Goal: Information Seeking & Learning: Learn about a topic

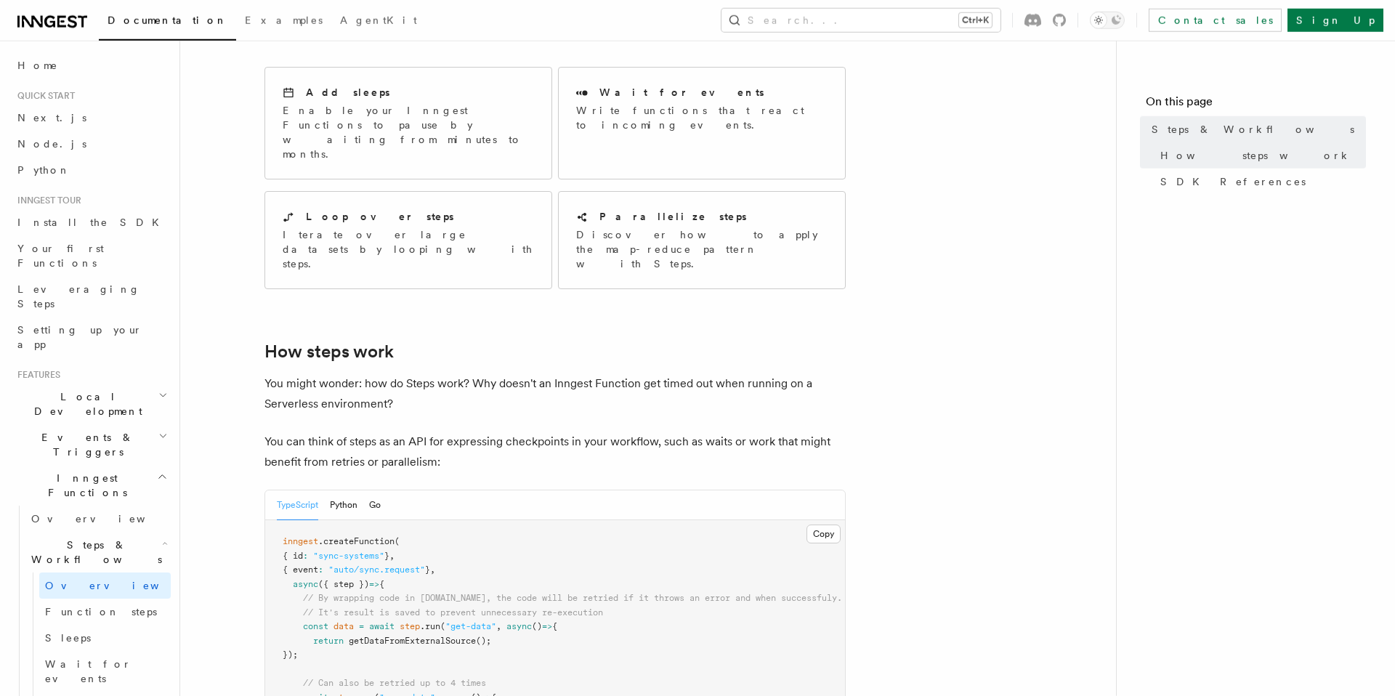
scroll to position [294, 0]
click at [363, 230] on p "Iterate over large datasets by looping with steps." at bounding box center [408, 252] width 251 height 44
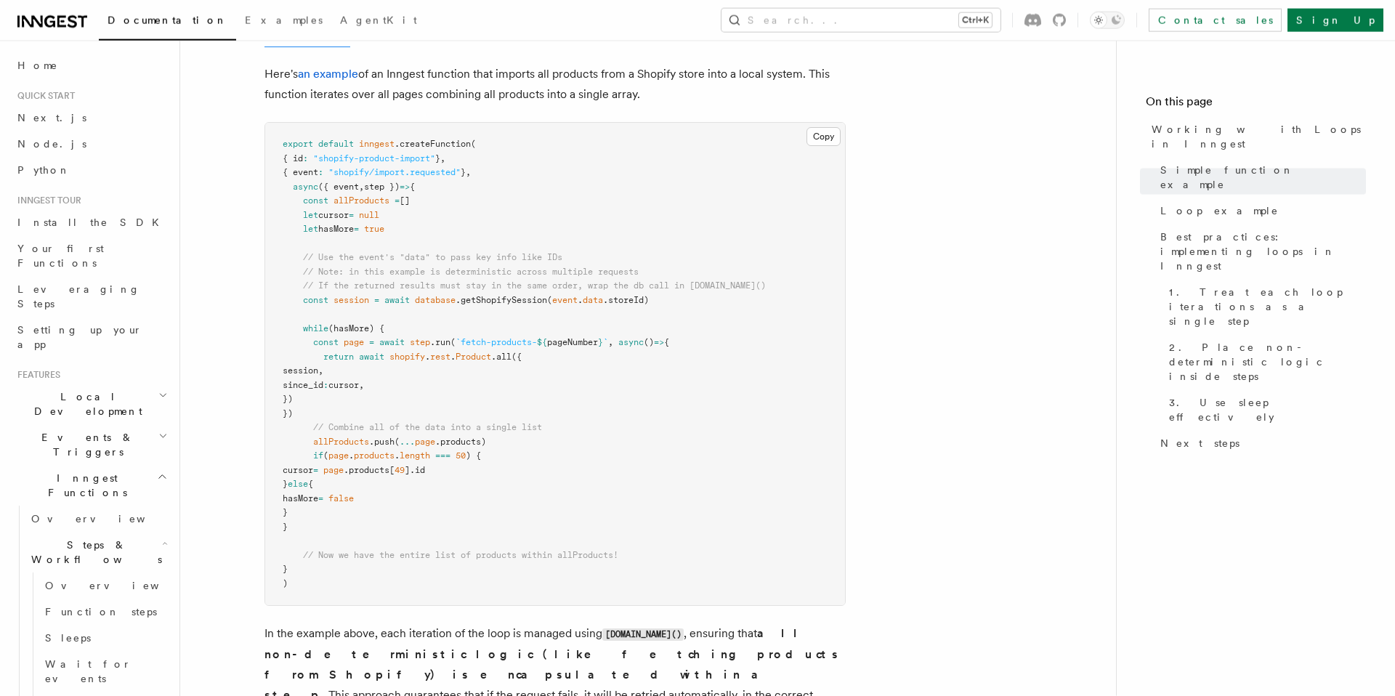
scroll to position [1423, 0]
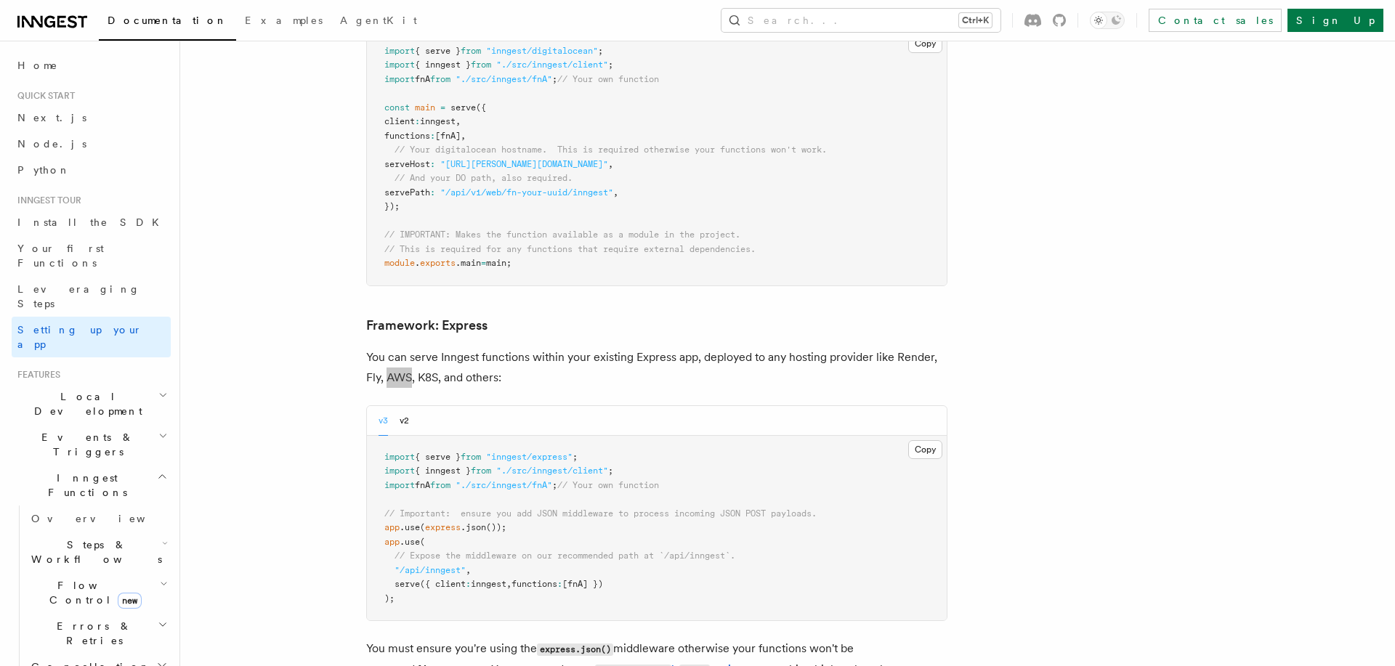
scroll to position [3714, 0]
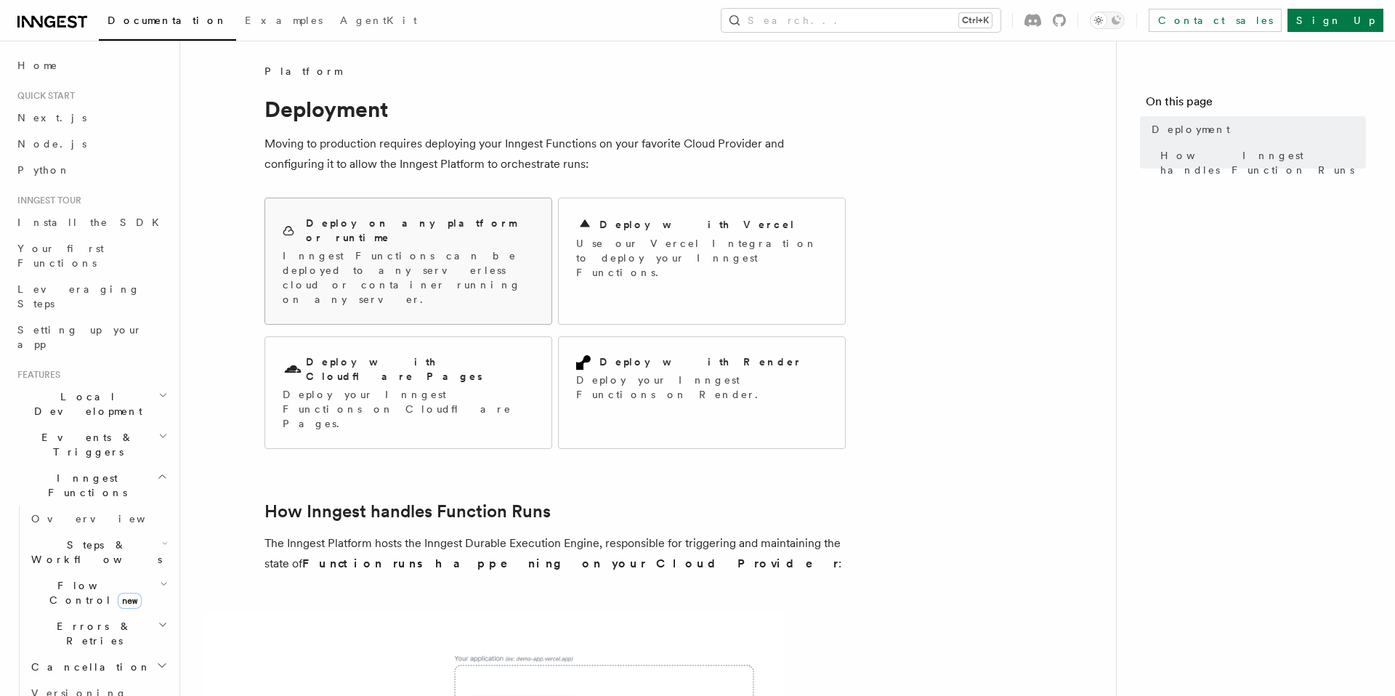
click at [509, 269] on div "Deploy on any platform or runtime Inngest Functions can be deployed to any serv…" at bounding box center [408, 261] width 286 height 126
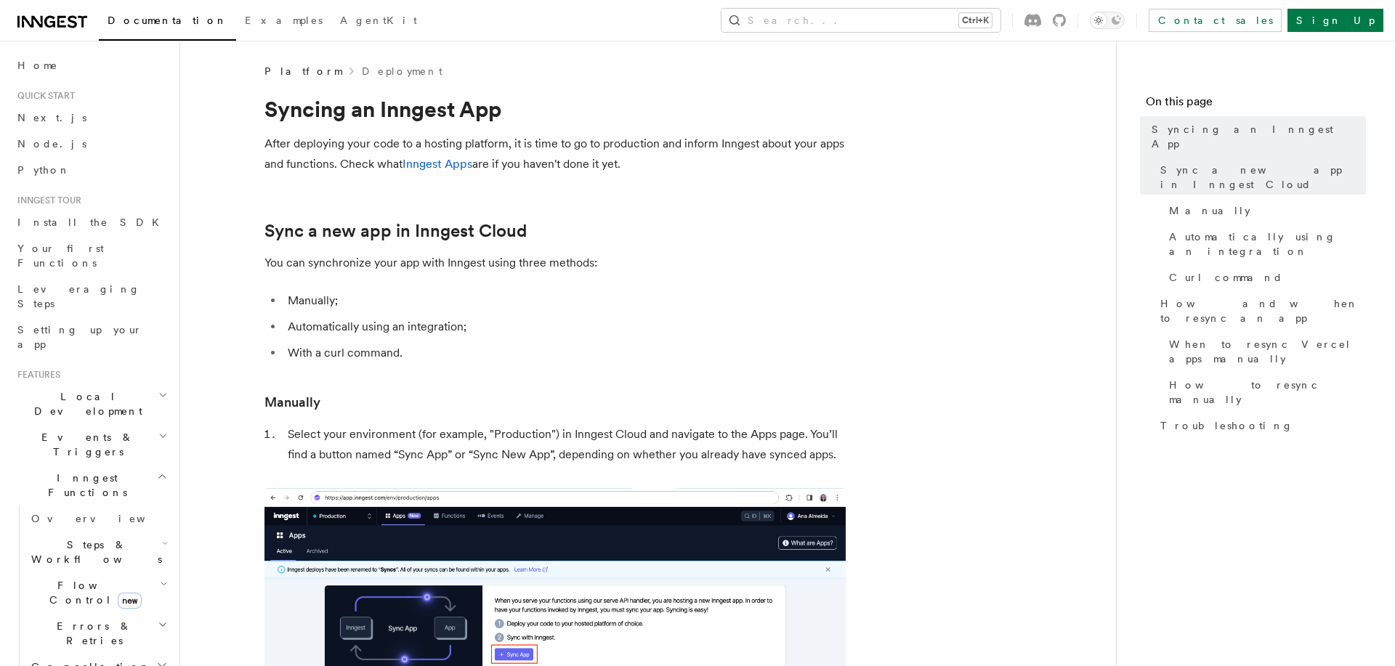
click at [38, 14] on icon at bounding box center [52, 21] width 70 height 17
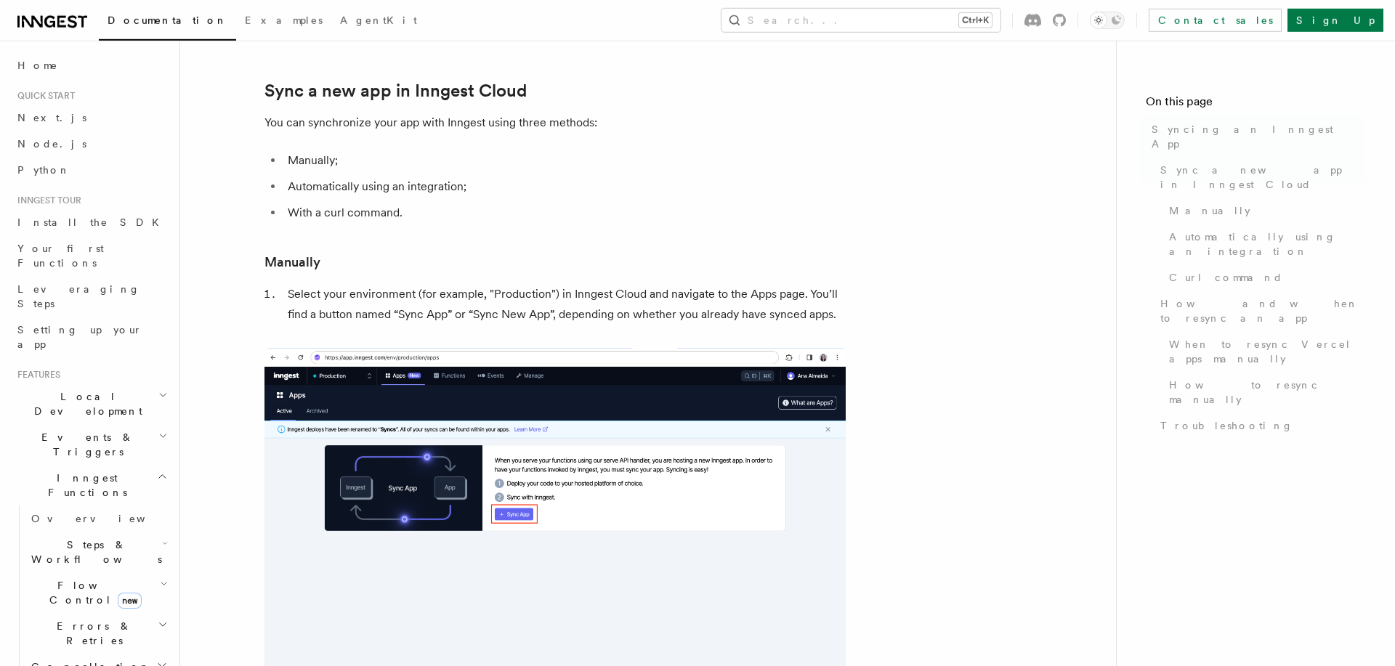
scroll to position [149, 0]
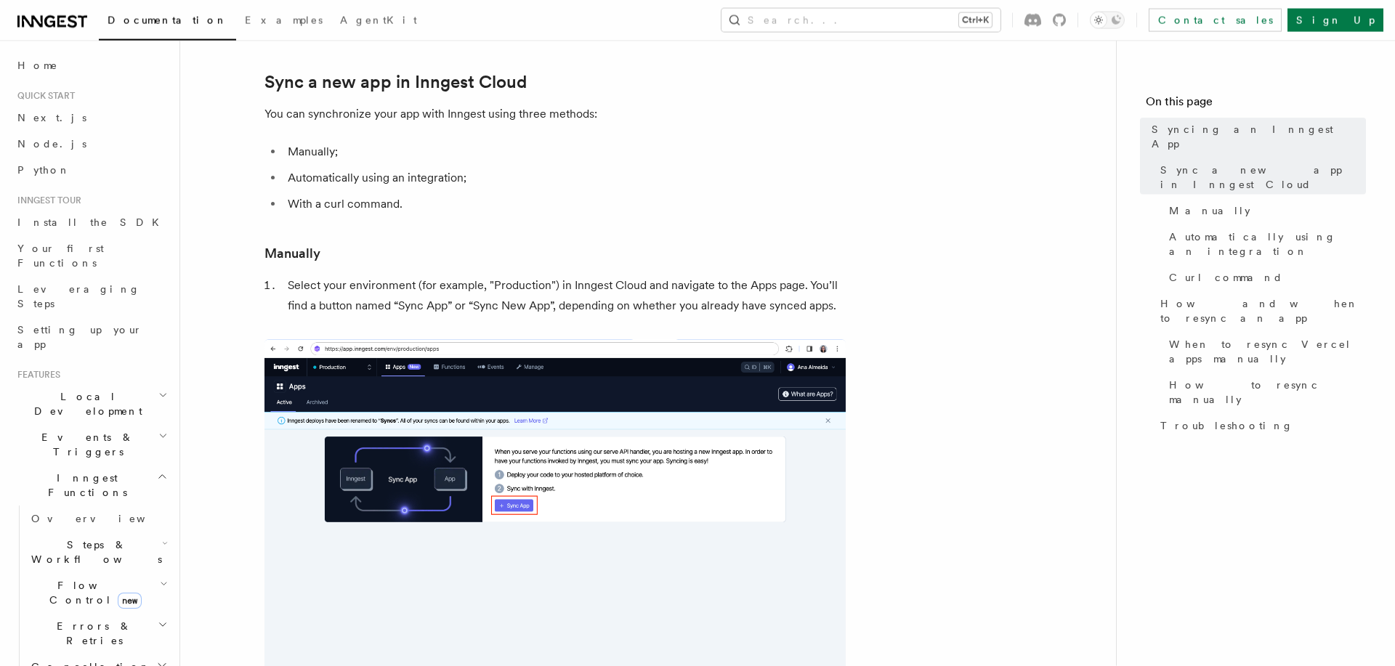
click at [307, 27] on div "Documentation Examples AgentKit Search... Ctrl+K Contact sales Sign Up" at bounding box center [697, 20] width 1395 height 41
click at [340, 22] on span "AgentKit" at bounding box center [378, 21] width 77 height 12
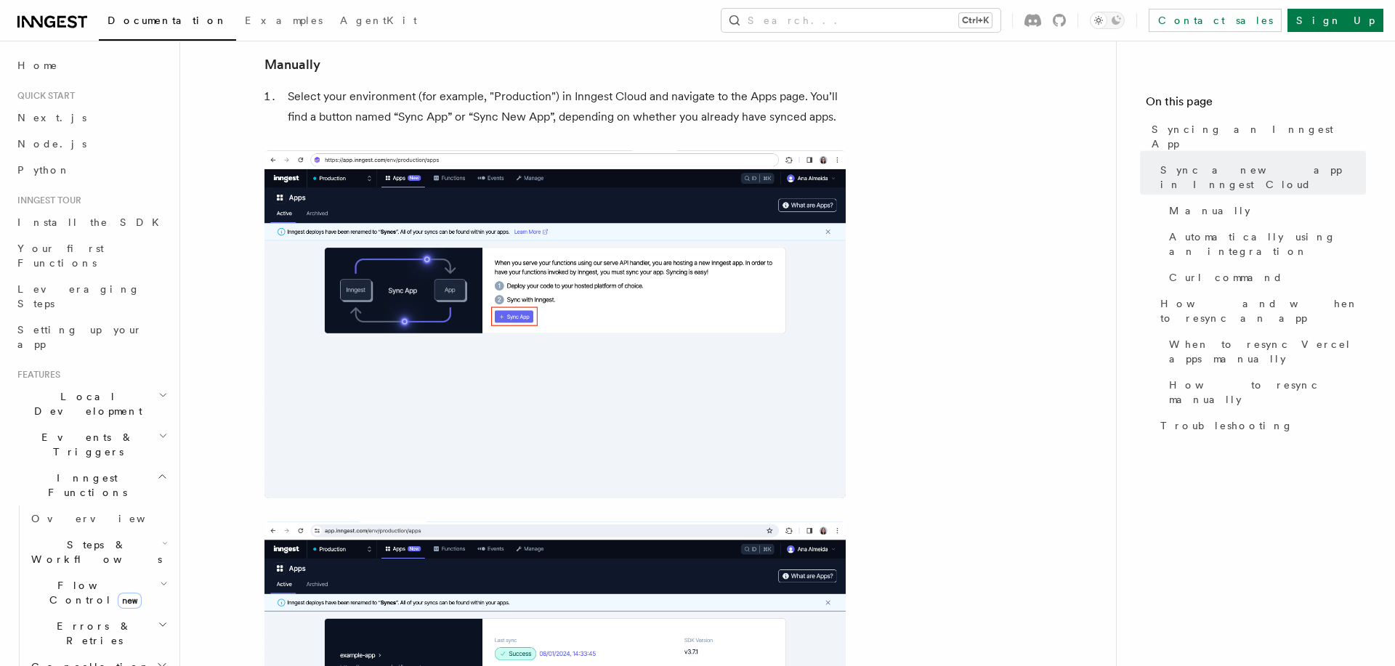
scroll to position [343, 0]
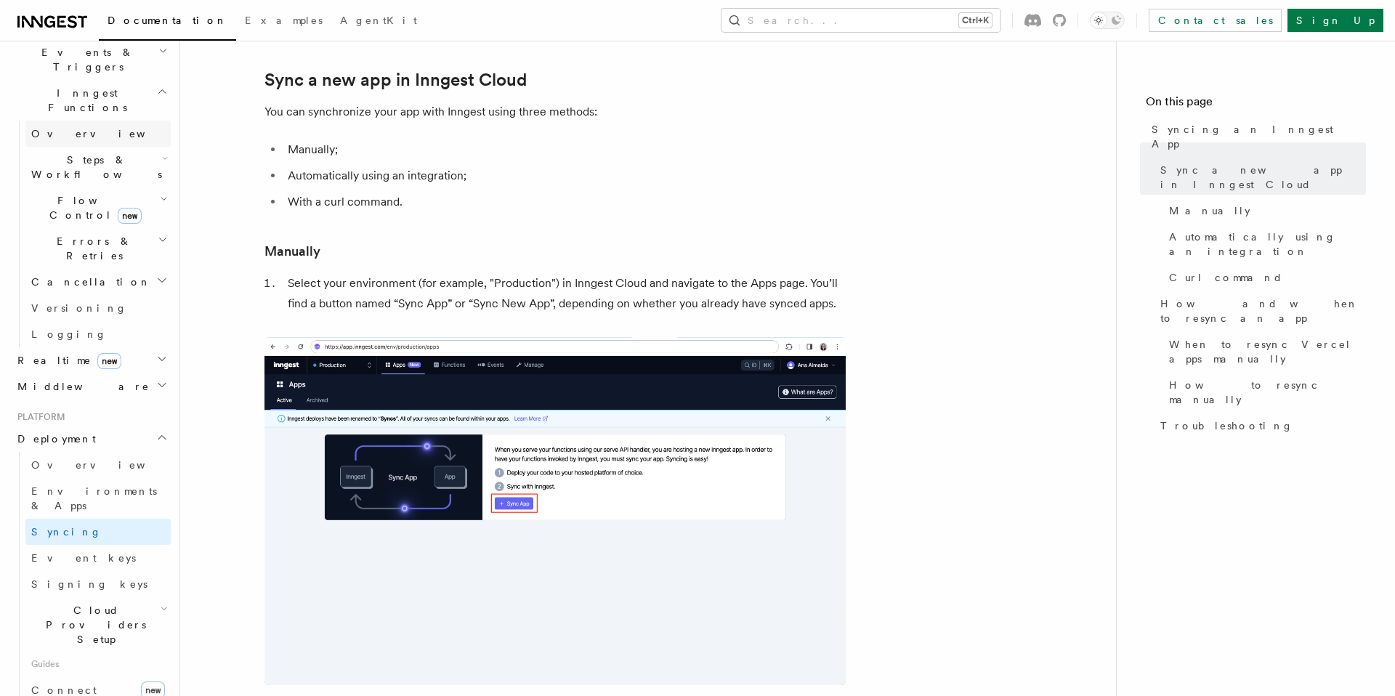
scroll to position [414, 0]
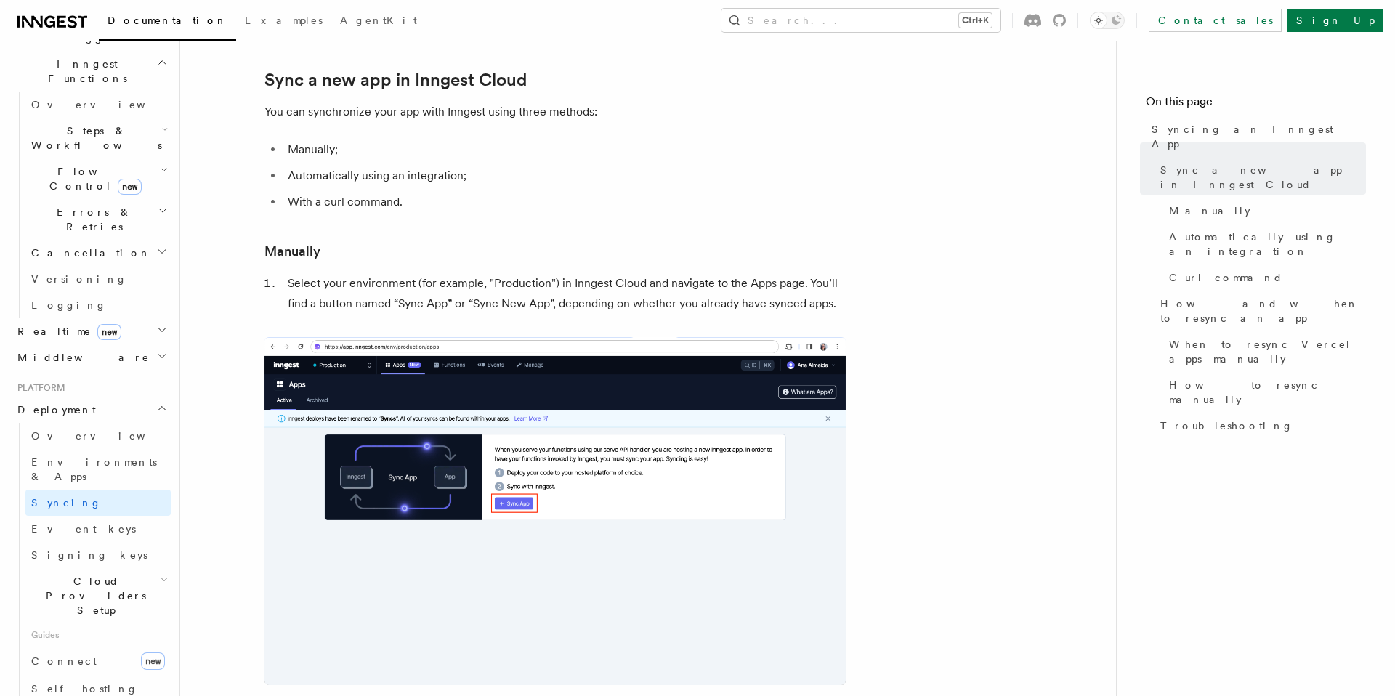
click at [86, 397] on h2 "Deployment" at bounding box center [91, 410] width 159 height 26
click at [85, 397] on h2 "Deployment" at bounding box center [91, 410] width 159 height 26
click at [77, 423] on link "Overview" at bounding box center [97, 436] width 145 height 26
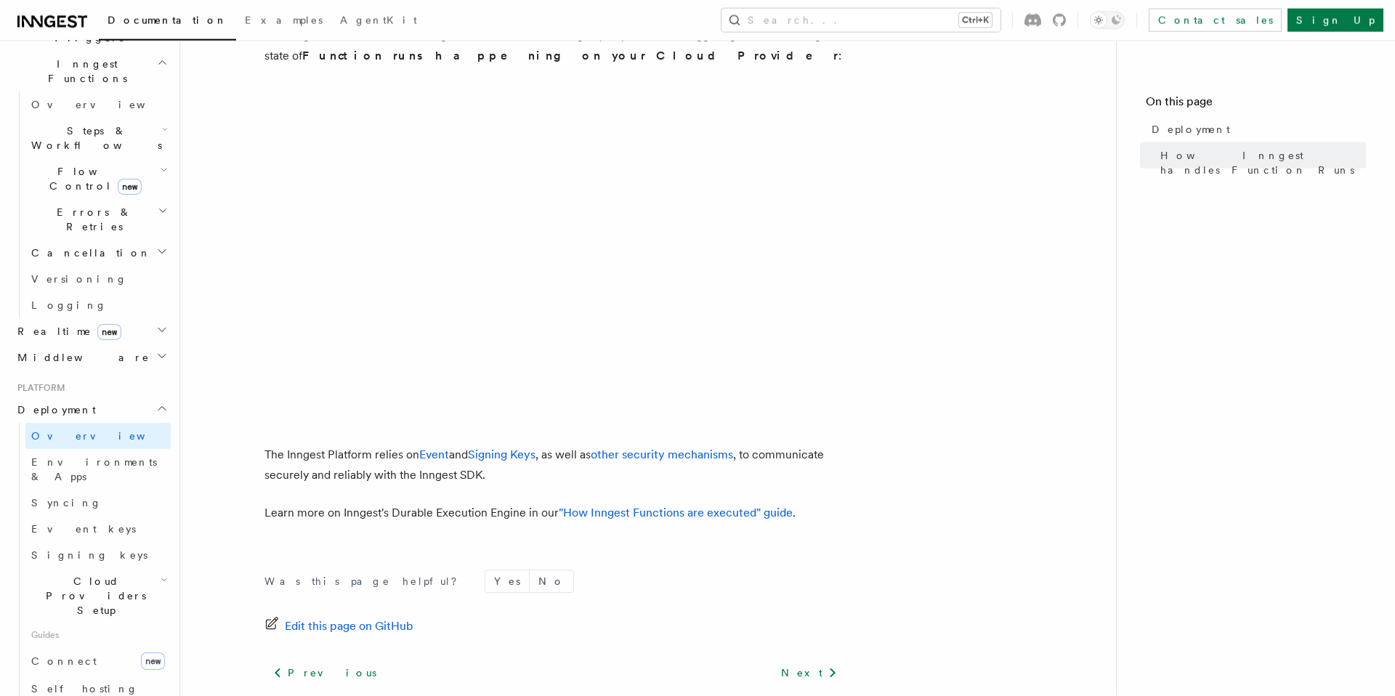
scroll to position [543, 0]
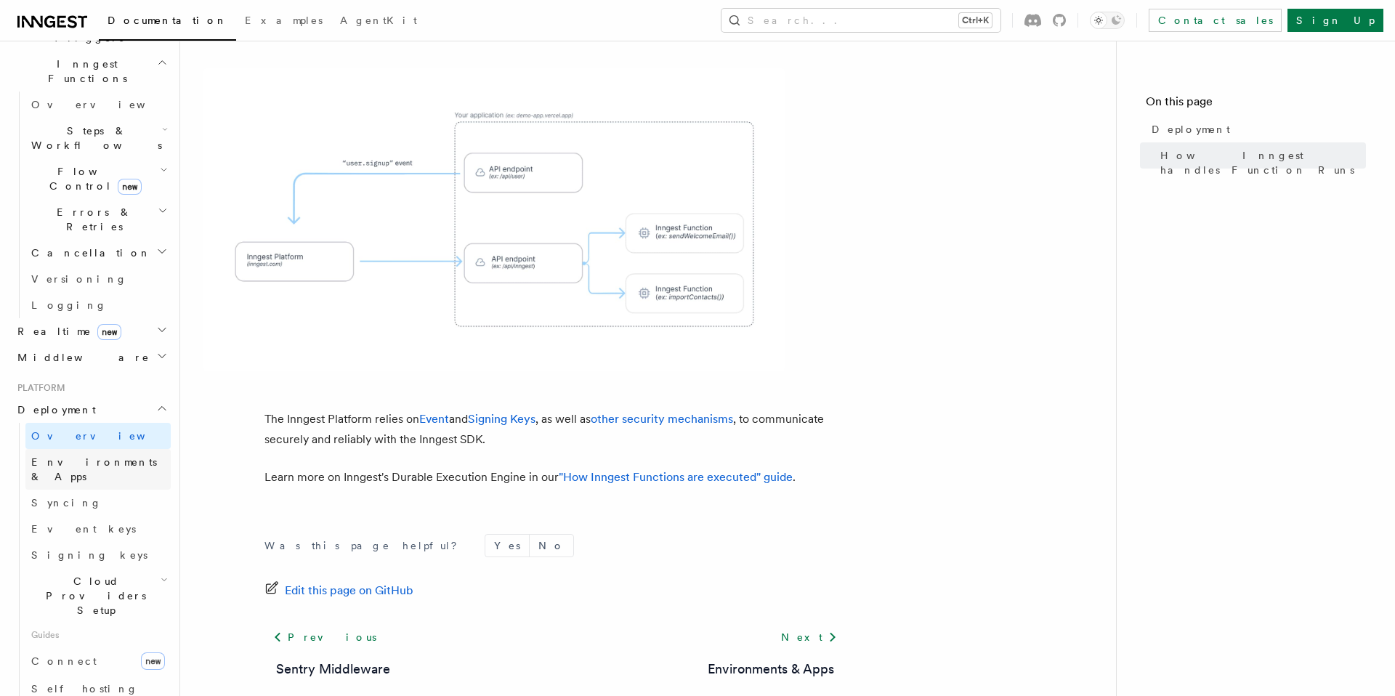
click at [89, 455] on span "Environments & Apps" at bounding box center [101, 469] width 140 height 29
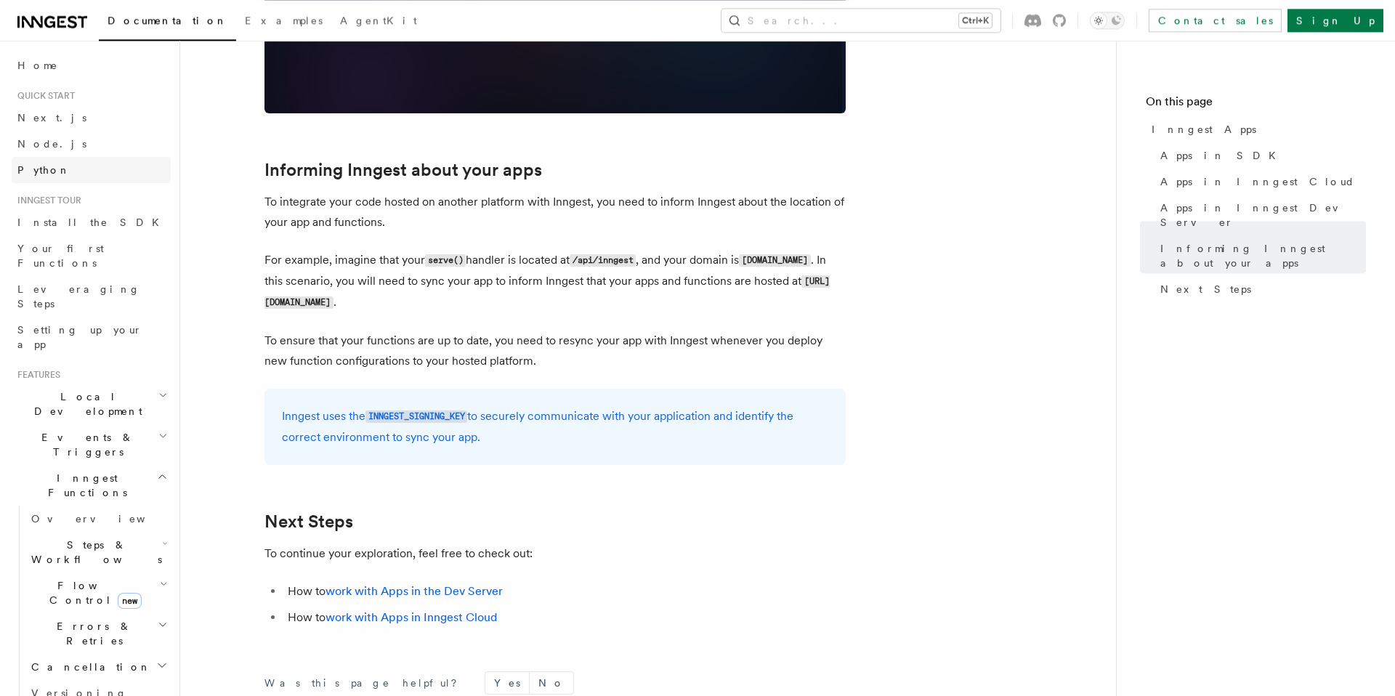
scroll to position [1925, 0]
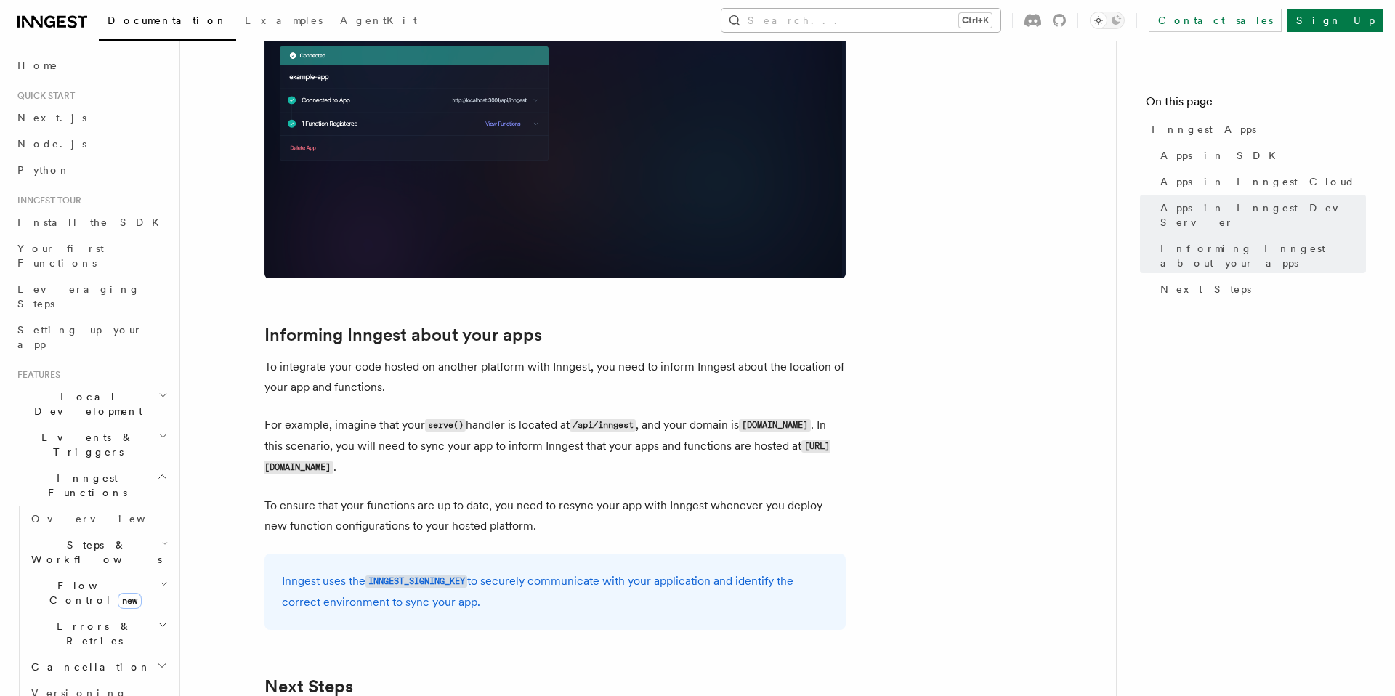
click at [993, 23] on button "Search... Ctrl+K" at bounding box center [861, 20] width 279 height 23
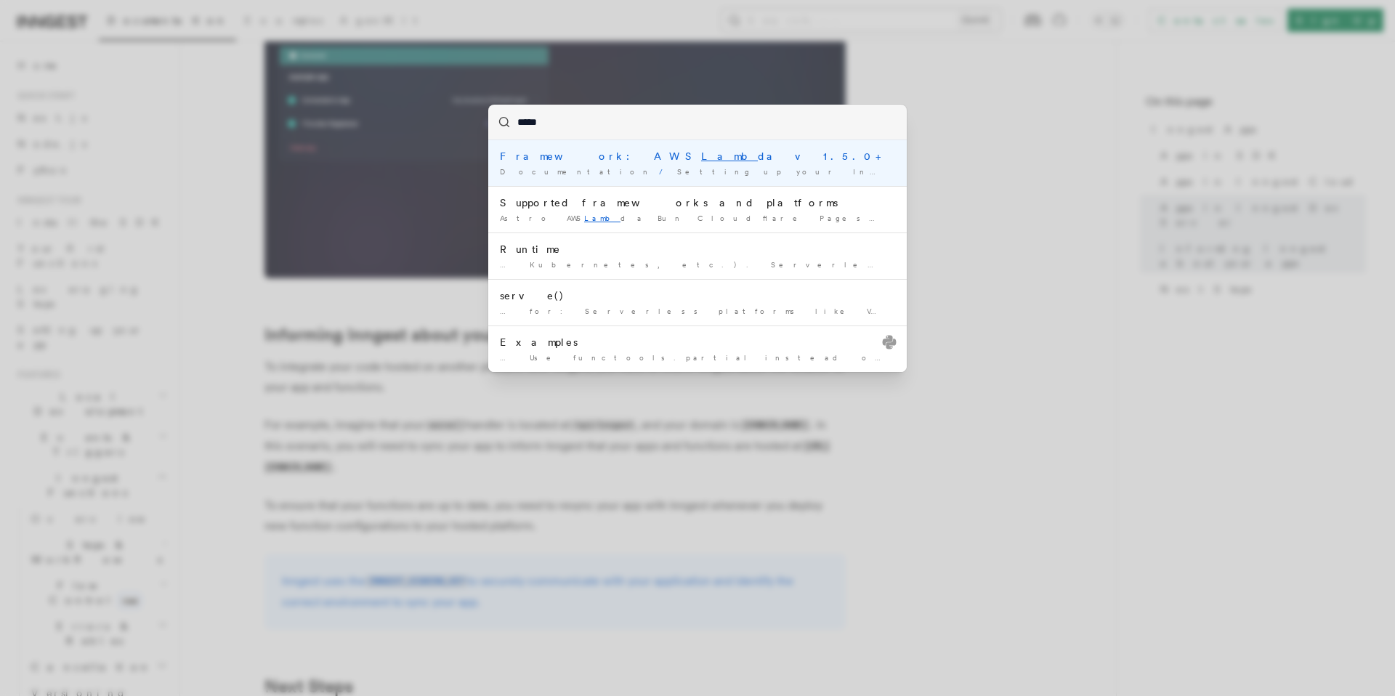
type input "******"
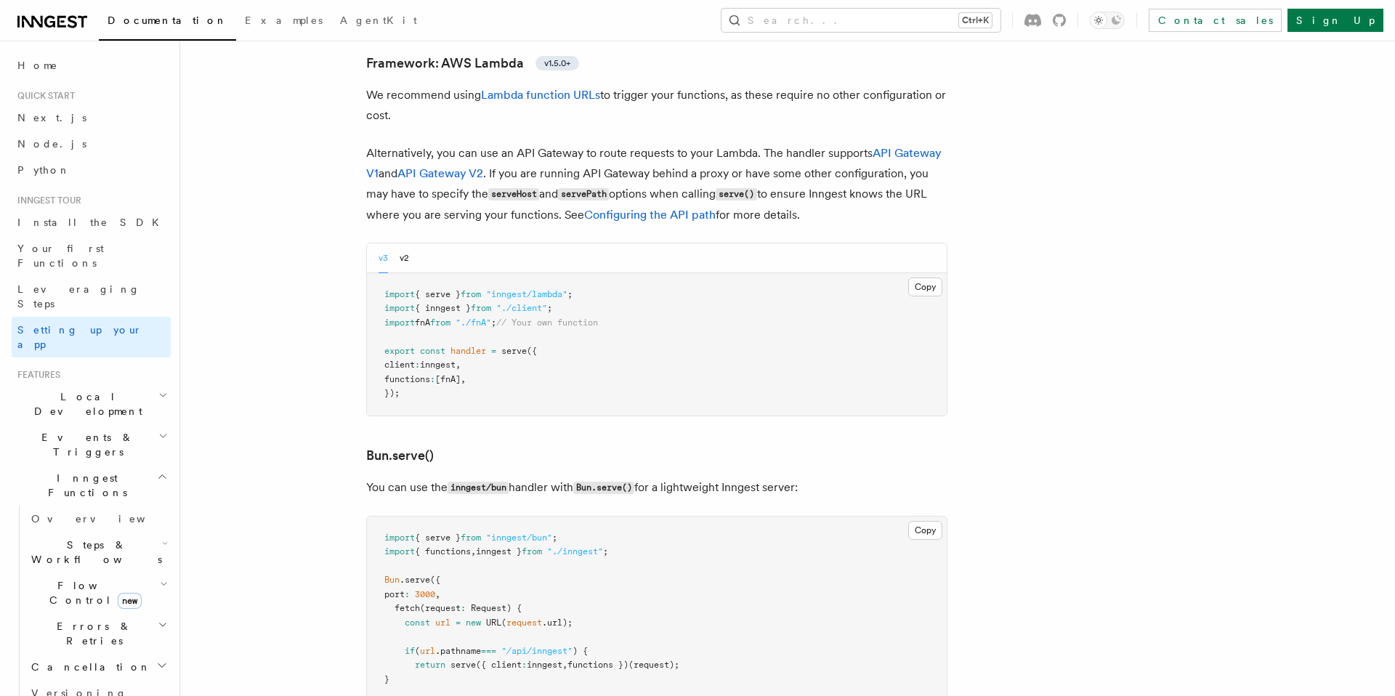
scroll to position [1546, 0]
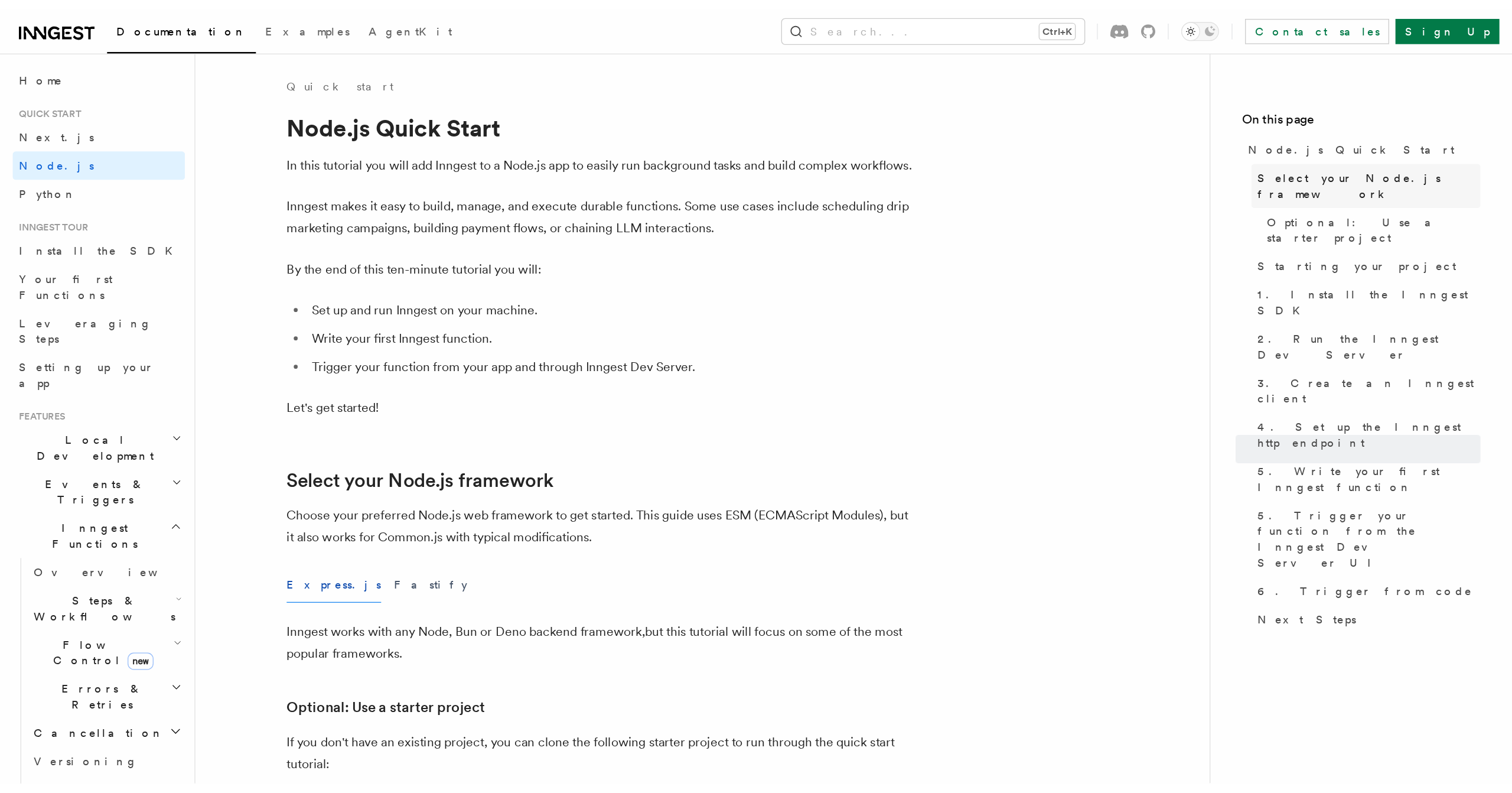
scroll to position [6363, 0]
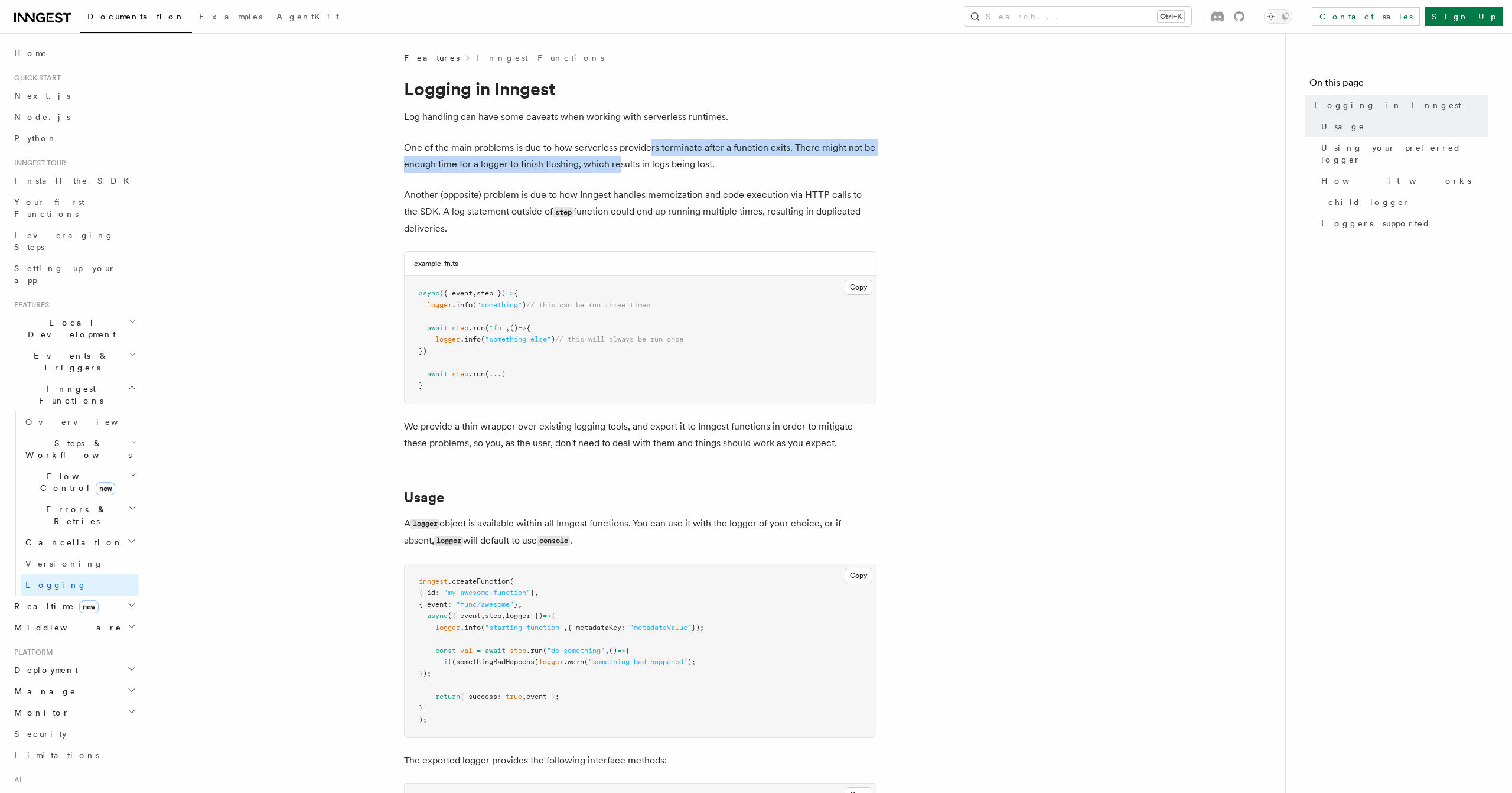
drag, startPoint x: 647, startPoint y: 155, endPoint x: 615, endPoint y: 168, distance: 34.5
click at [616, 168] on p "One of the main problems is due to how serverless providers terminate after a f…" at bounding box center [640, 155] width 472 height 33
click at [614, 168] on p "One of the main problems is due to how serverless providers terminate after a f…" at bounding box center [640, 155] width 472 height 33
drag, startPoint x: 606, startPoint y: 176, endPoint x: 568, endPoint y: 226, distance: 62.8
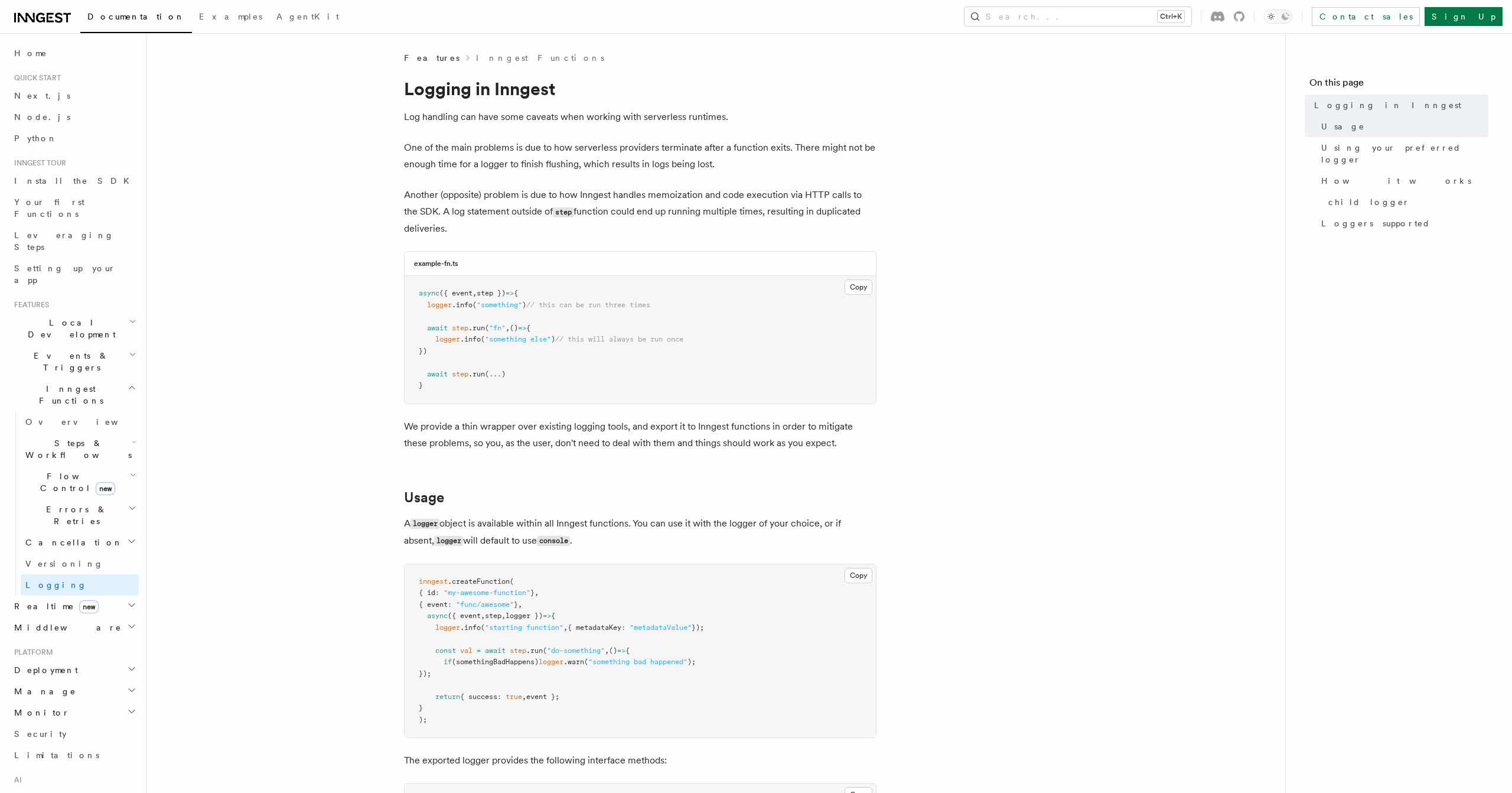
click at [567, 230] on p "Another (opposite) problem is due to how Inngest handles memoization and code e…" at bounding box center [640, 212] width 472 height 50
drag, startPoint x: 571, startPoint y: 213, endPoint x: 580, endPoint y: 199, distance: 16.6
click at [580, 200] on p "Another (opposite) problem is due to how Inngest handles memoization and code e…" at bounding box center [640, 212] width 472 height 50
click at [580, 199] on p "Another (opposite) problem is due to how Inngest handles memoization and code e…" at bounding box center [640, 212] width 472 height 50
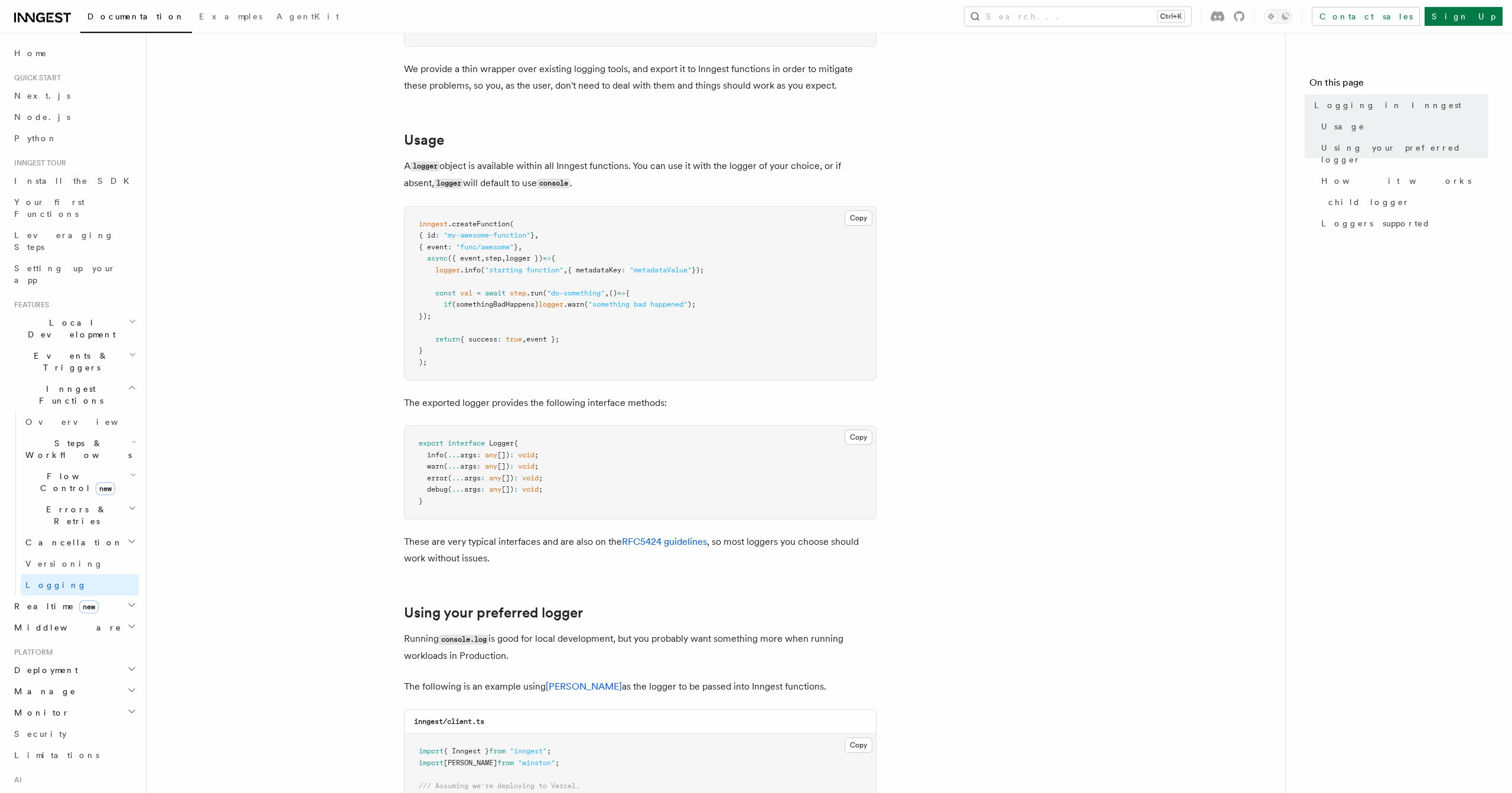
scroll to position [390, 0]
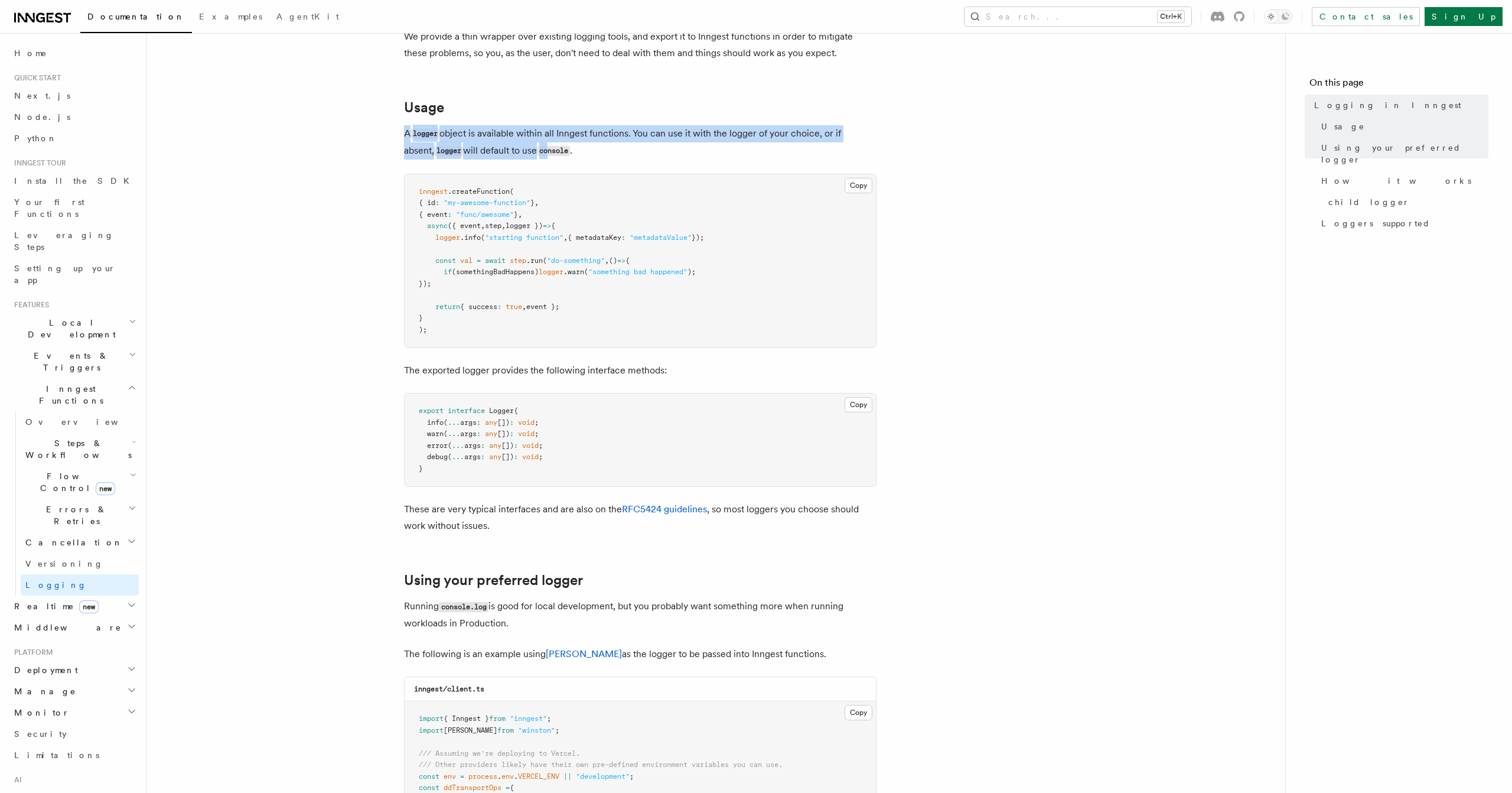
drag, startPoint x: 571, startPoint y: 124, endPoint x: 554, endPoint y: 157, distance: 37.1
click at [555, 155] on article "Features Inngest Functions Logging in Inngest Log handling can have some caveat…" at bounding box center [715, 730] width 1101 height 2137
click at [554, 156] on code "console" at bounding box center [553, 150] width 33 height 10
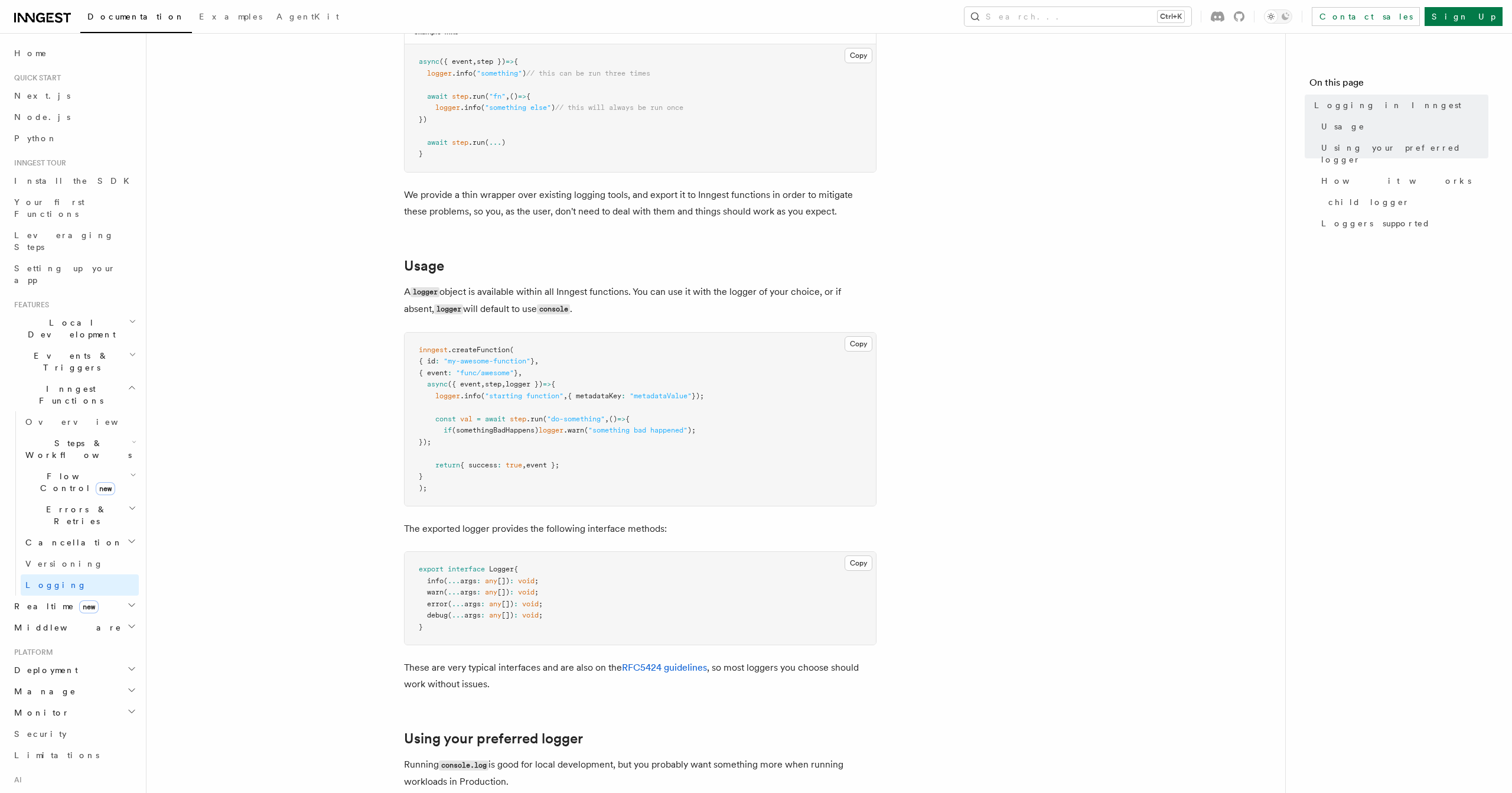
scroll to position [0, 0]
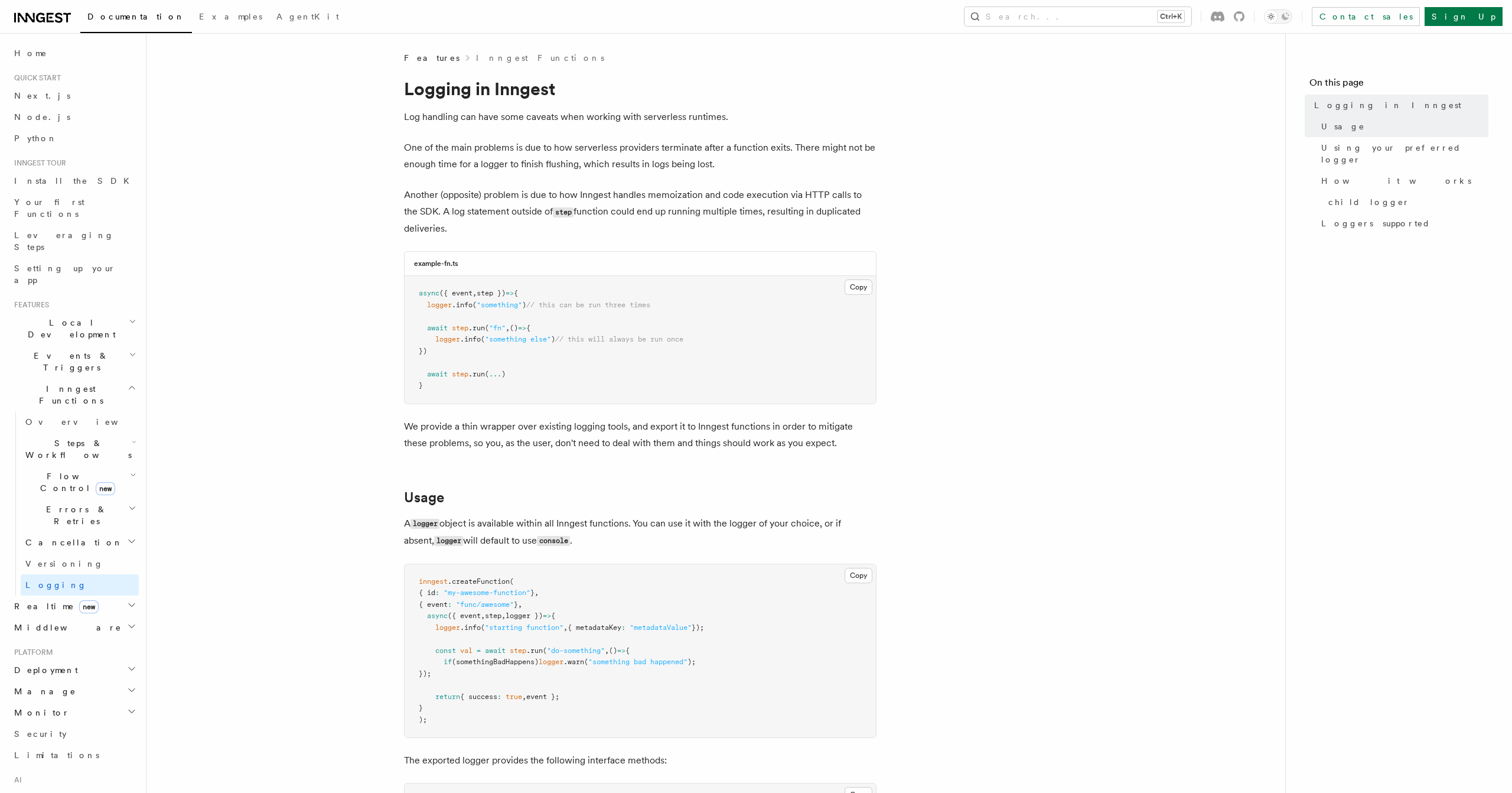
click at [525, 377] on pre "async ({ event , step }) => { logger .info ( "something" ) // this can be run t…" at bounding box center [641, 339] width 471 height 128
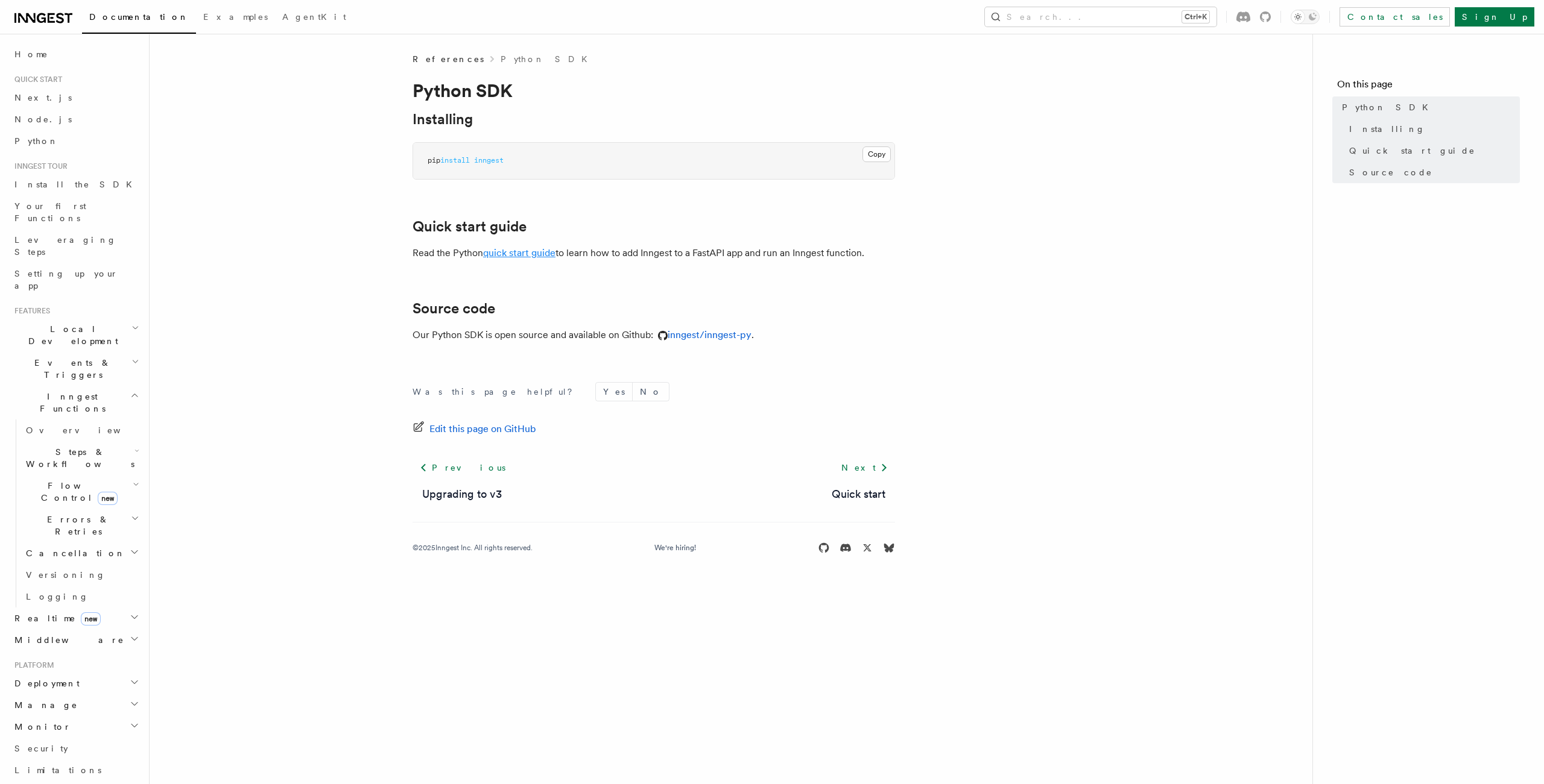
click at [520, 253] on link "quick start guide" at bounding box center [519, 253] width 72 height 12
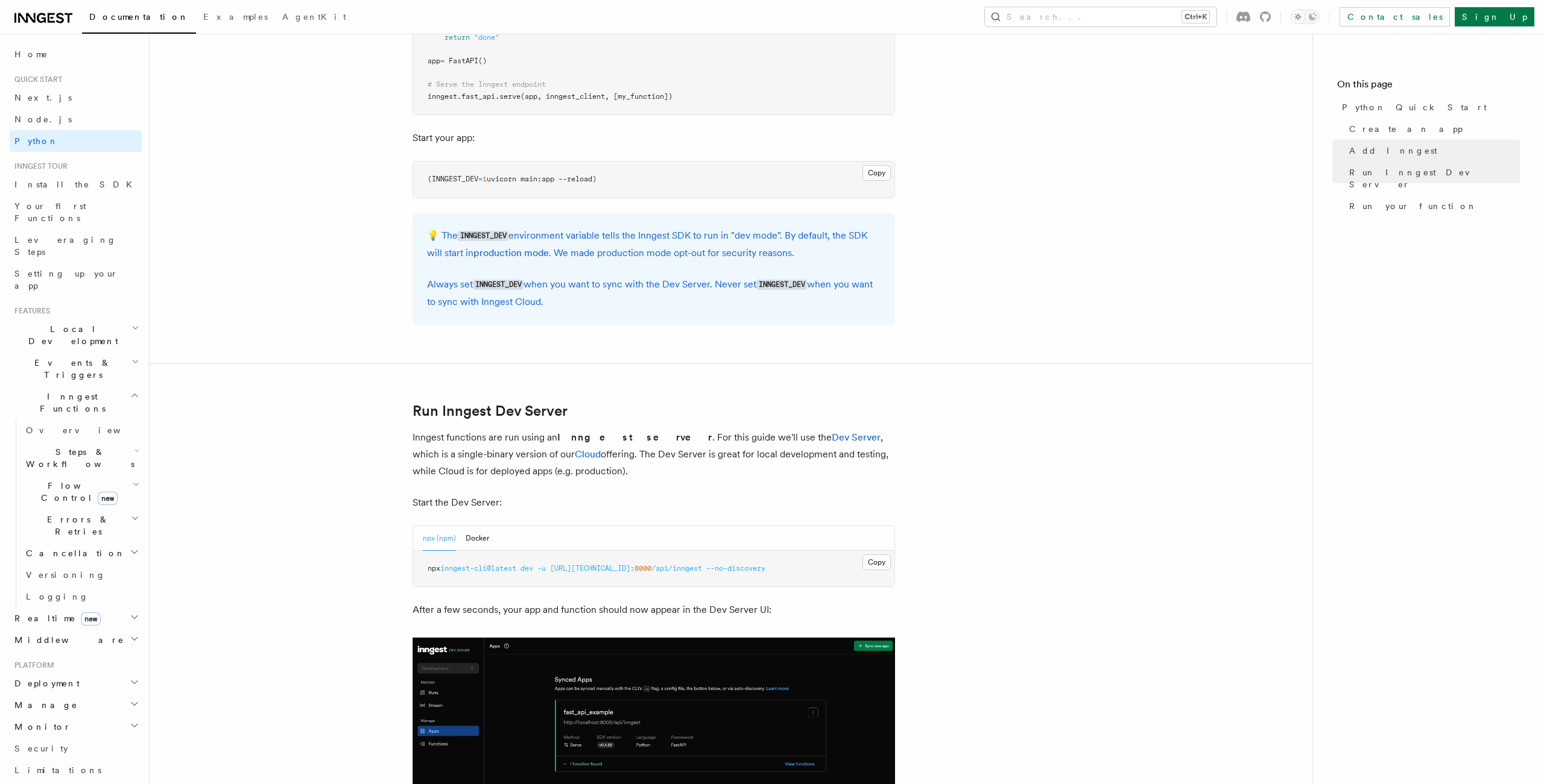
scroll to position [1194, 0]
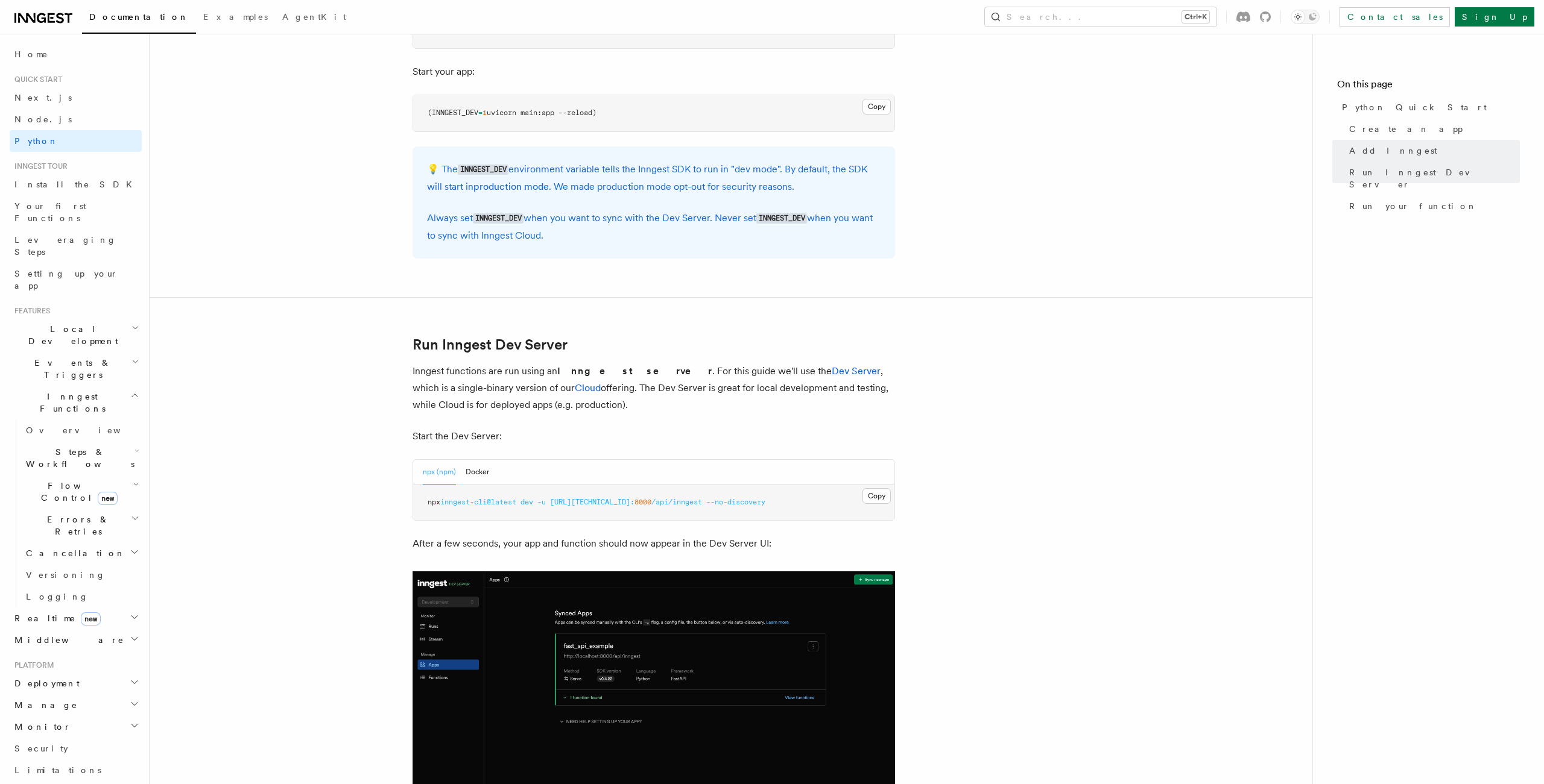
drag, startPoint x: 493, startPoint y: 288, endPoint x: 480, endPoint y: 288, distance: 13.0
click at [493, 288] on article "Quick start Python Quick Start This guide will teach you how to add Inngest to …" at bounding box center [730, 357] width 1124 height 2995
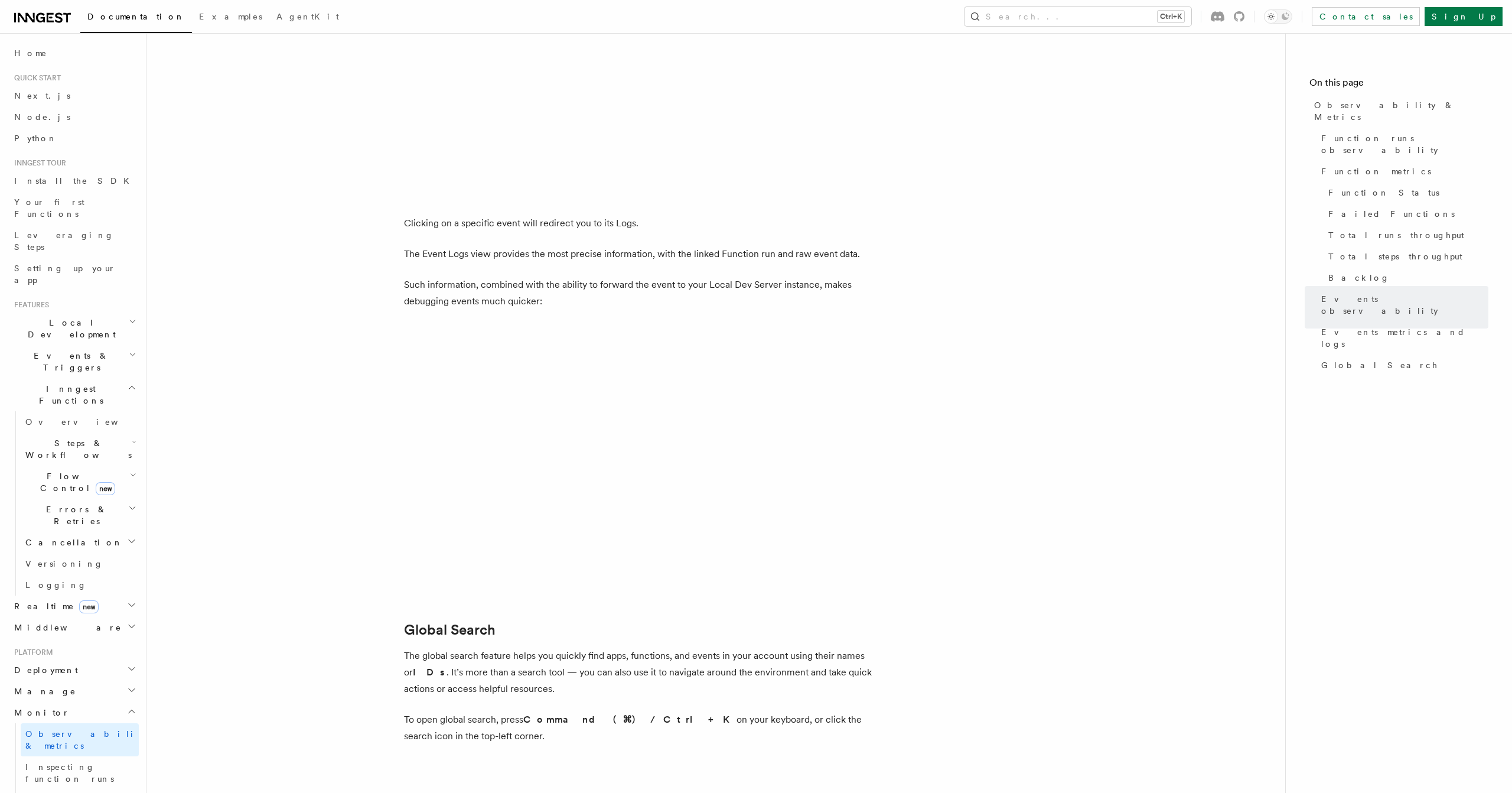
scroll to position [3276, 0]
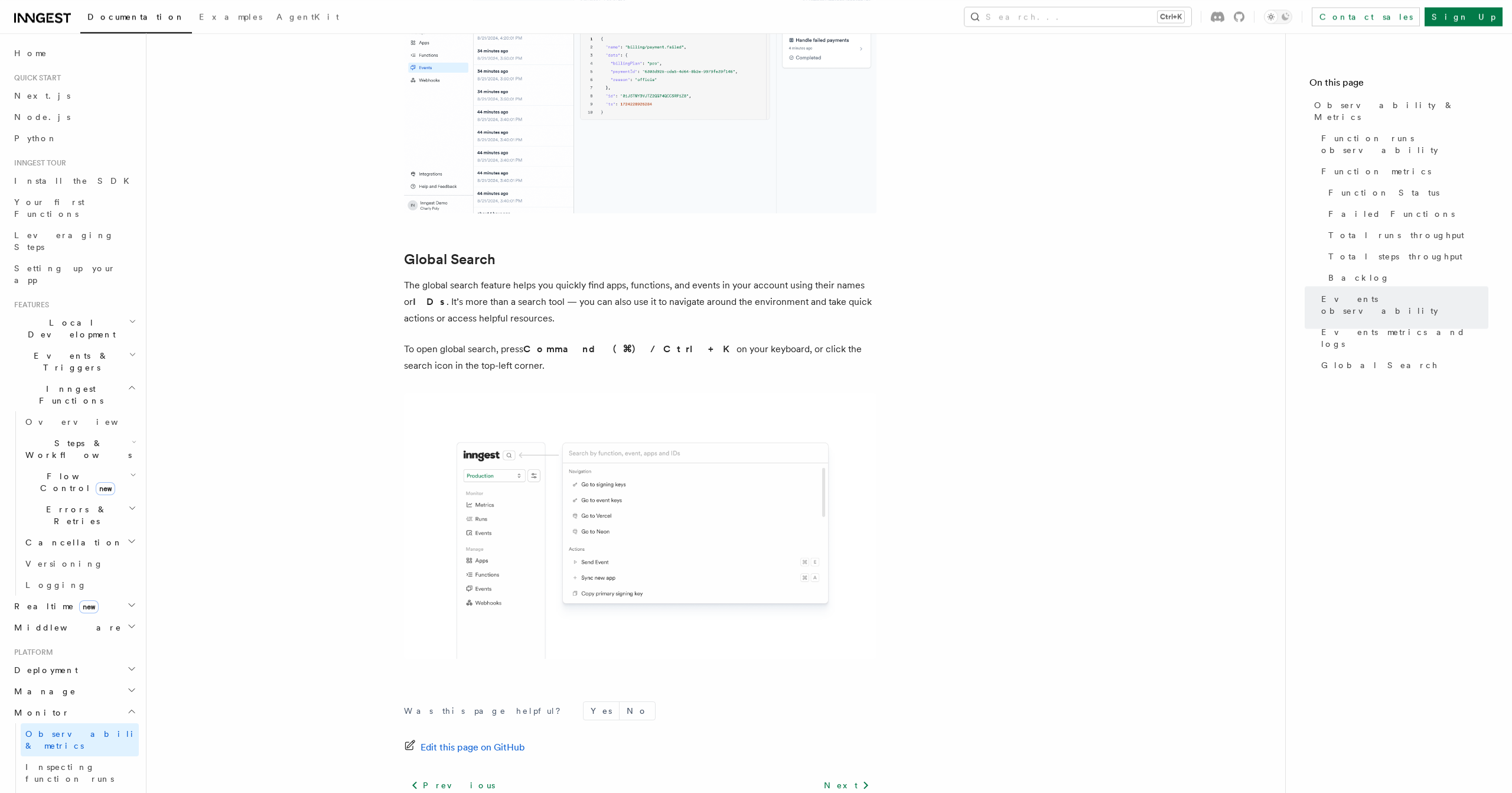
scroll to position [3684, 0]
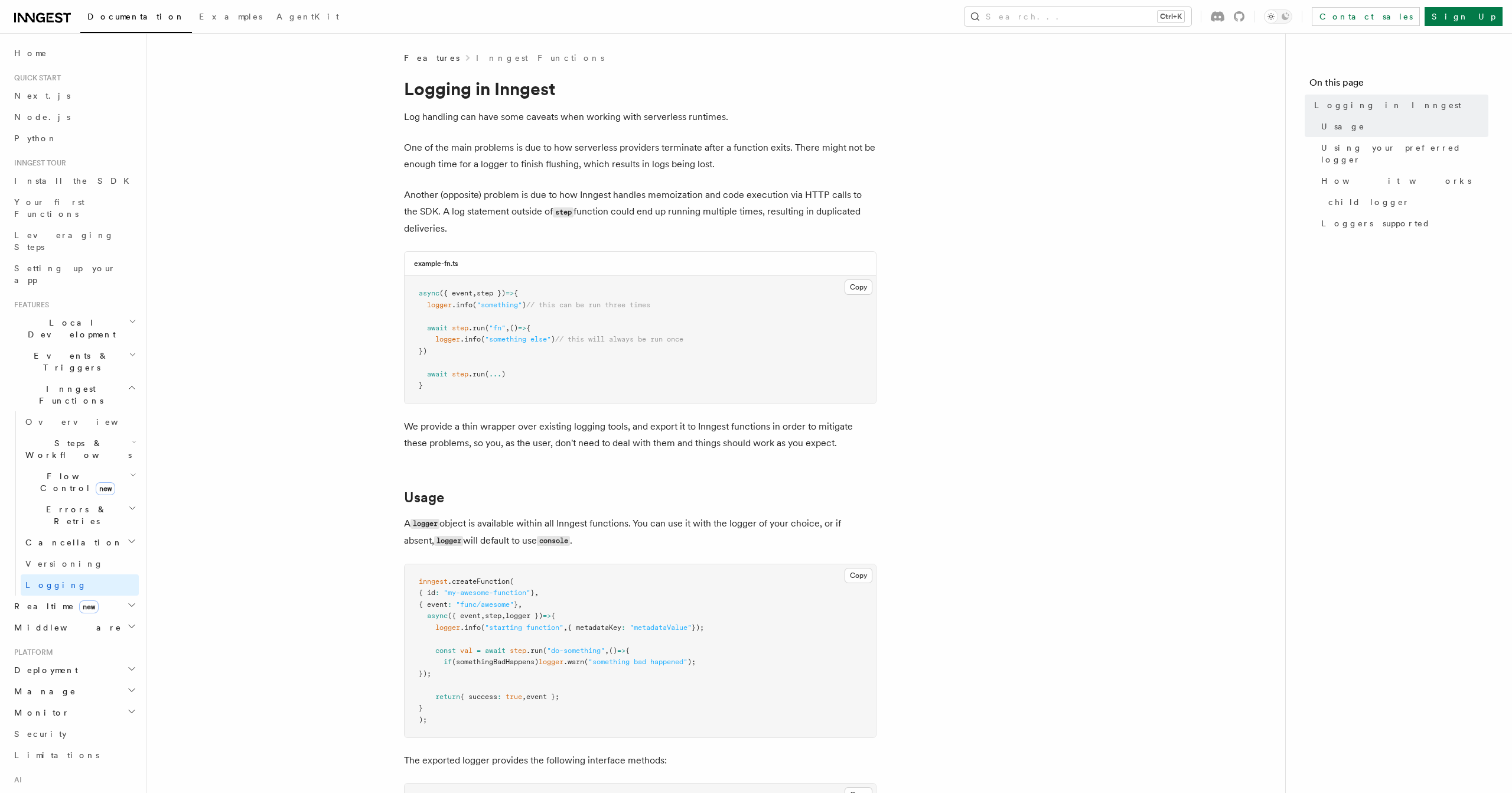
drag, startPoint x: 735, startPoint y: 295, endPoint x: 700, endPoint y: 347, distance: 62.7
click at [700, 346] on pre "async ({ event , step }) => { logger .info ( "something" ) // this can be run t…" at bounding box center [641, 339] width 471 height 128
click at [700, 347] on pre "async ({ event , step }) => { logger .info ( "something" ) // this can be run t…" at bounding box center [641, 339] width 471 height 128
drag, startPoint x: 710, startPoint y: 292, endPoint x: 672, endPoint y: 358, distance: 76.2
click at [672, 358] on pre "async ({ event , step }) => { logger .info ( "something" ) // this can be run t…" at bounding box center [641, 339] width 471 height 128
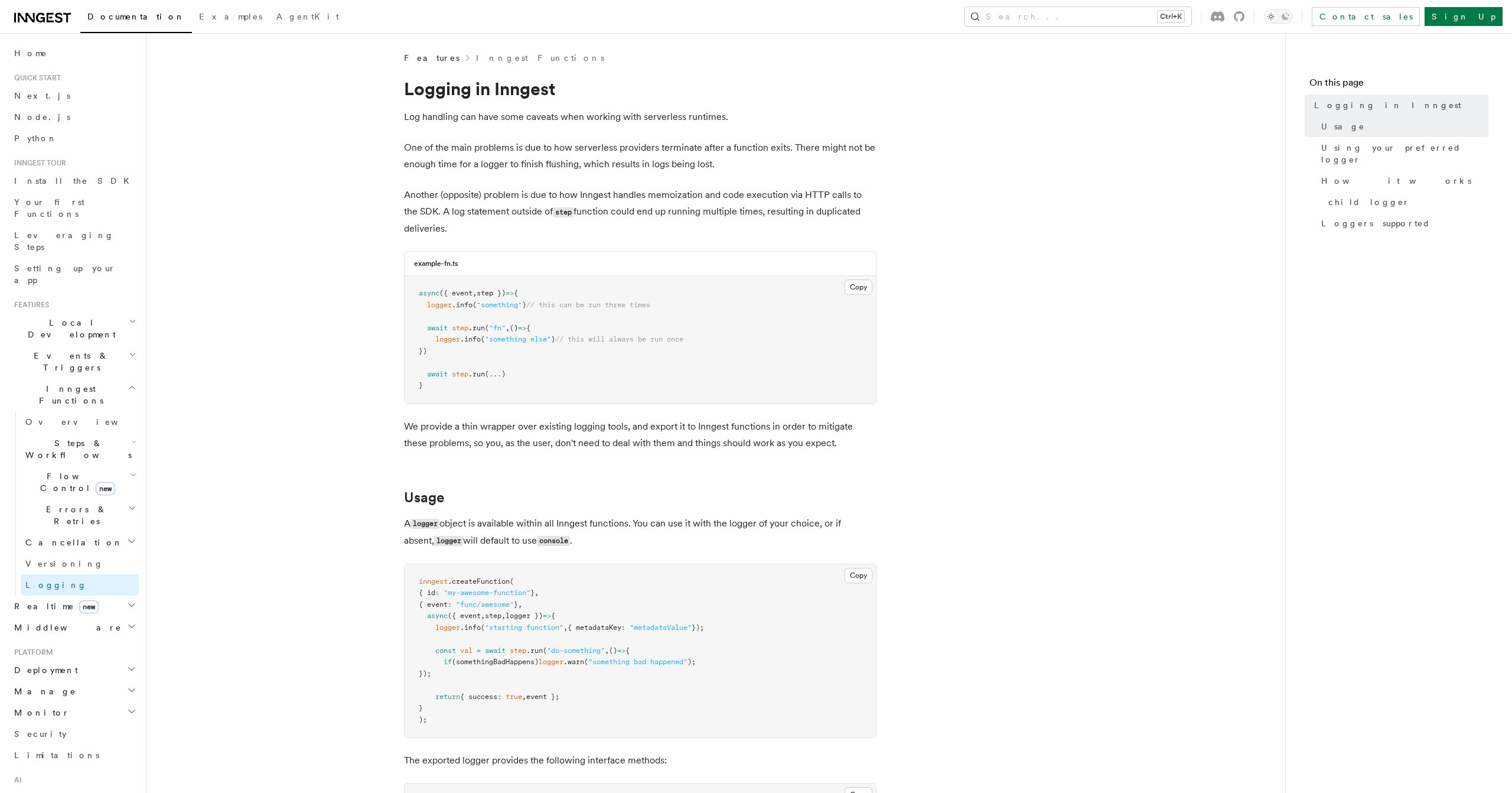
click at [672, 358] on pre "async ({ event , step }) => { logger .info ( "something" ) // this can be run t…" at bounding box center [641, 339] width 471 height 128
drag, startPoint x: 672, startPoint y: 336, endPoint x: 681, endPoint y: 295, distance: 42.0
click at [679, 305] on pre "async ({ event , step }) => { logger .info ( "something" ) // this can be run t…" at bounding box center [641, 339] width 471 height 128
click at [681, 295] on pre "async ({ event , step }) => { logger .info ( "something" ) // this can be run t…" at bounding box center [641, 339] width 471 height 128
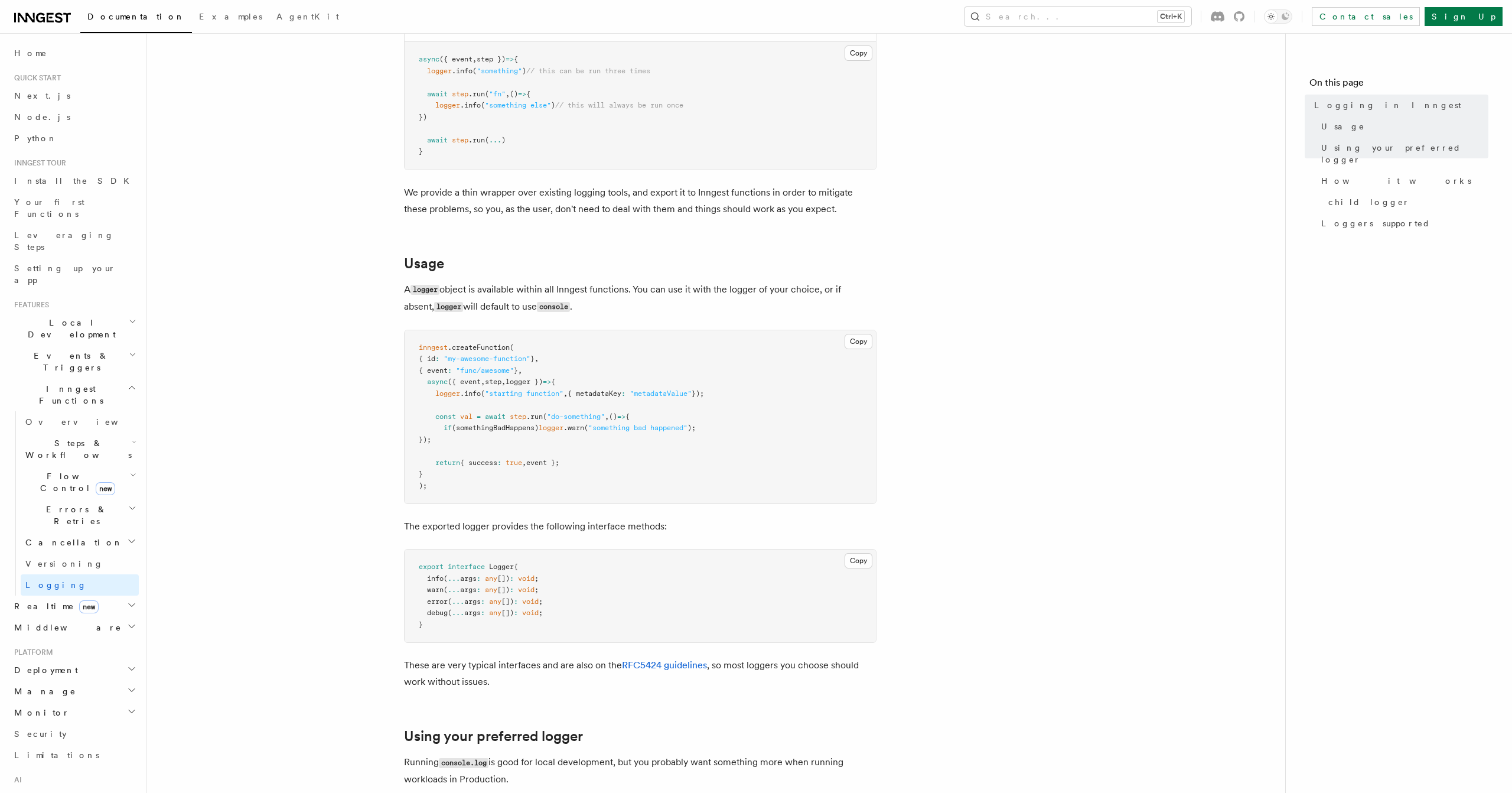
scroll to position [277, 0]
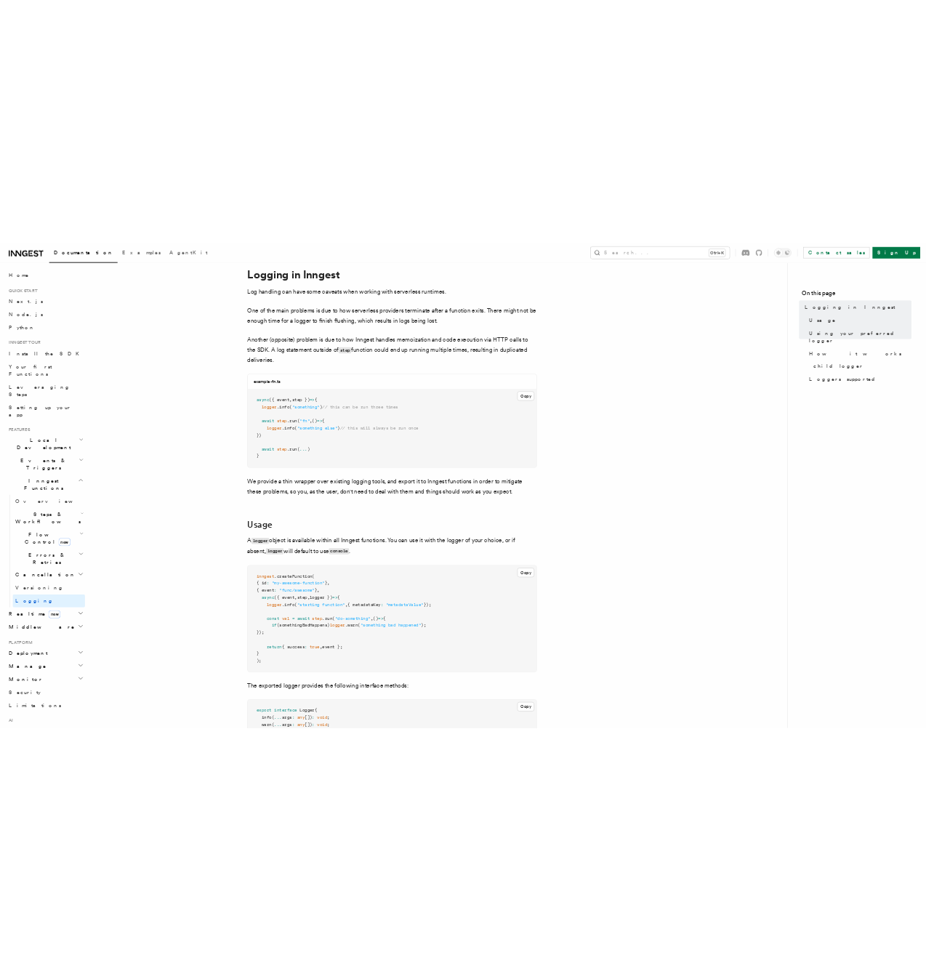
scroll to position [0, 0]
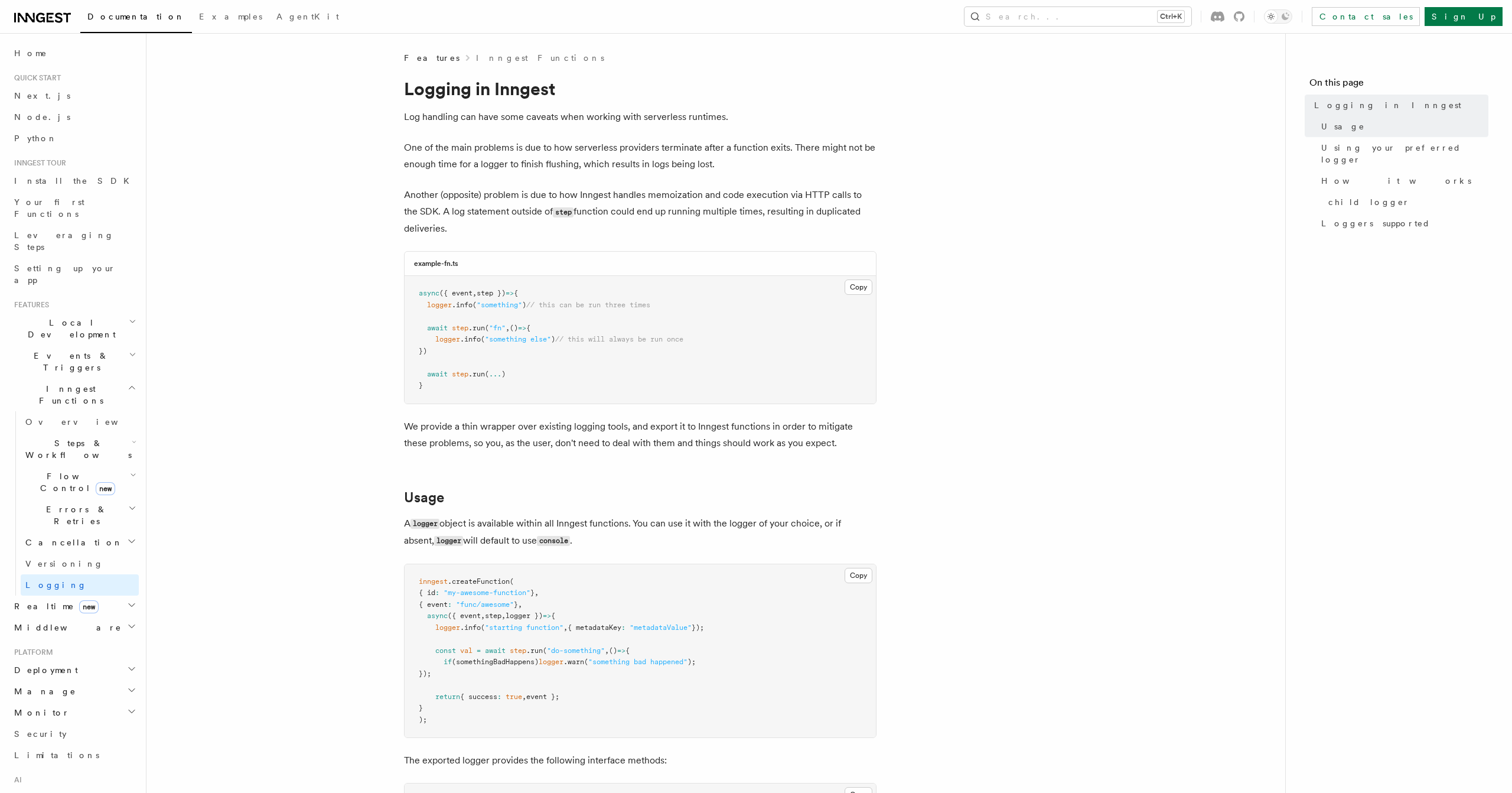
click at [52, 21] on icon at bounding box center [50, 18] width 7 height 10
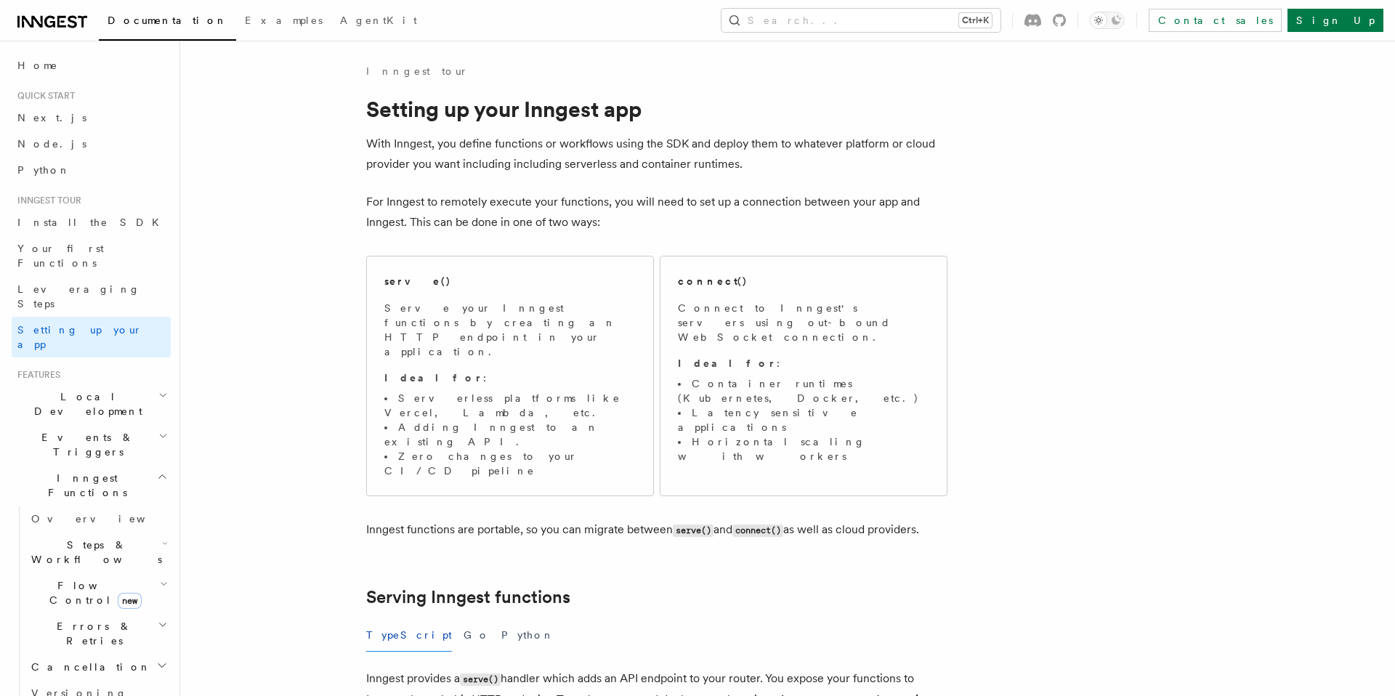
scroll to position [1546, 0]
